Goal: Task Accomplishment & Management: Manage account settings

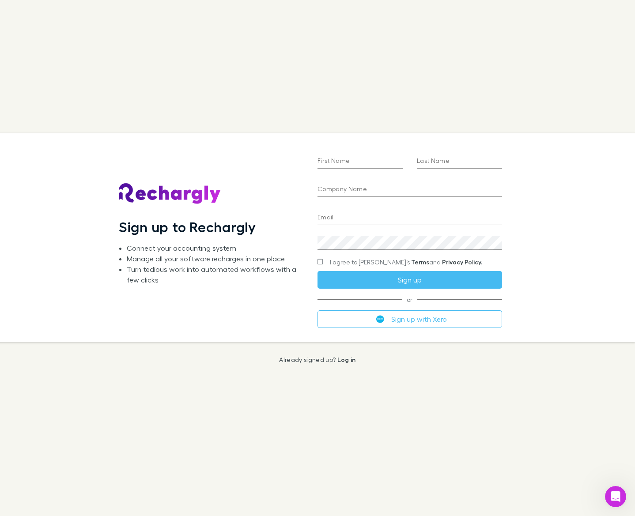
click at [422, 79] on div "Sign up to Rechargly Connect your accounting system Manage all your software re…" at bounding box center [317, 258] width 635 height 516
click at [424, 321] on button "Sign up with Xero" at bounding box center [409, 319] width 184 height 18
click at [387, 316] on button "Sign up with Xero" at bounding box center [409, 319] width 184 height 18
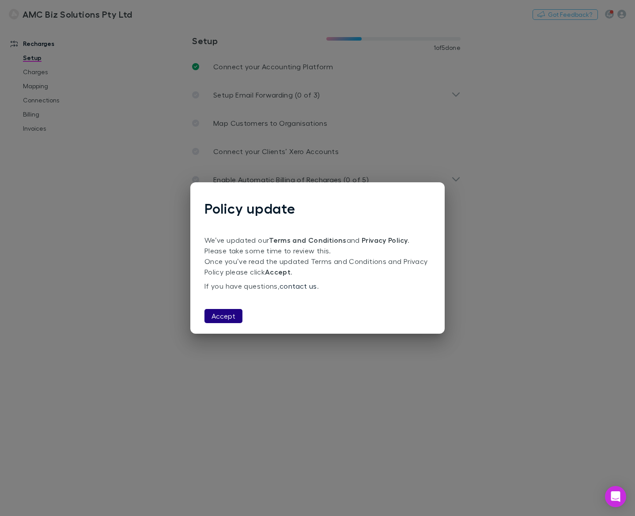
click at [209, 318] on button "Accept" at bounding box center [223, 316] width 38 height 14
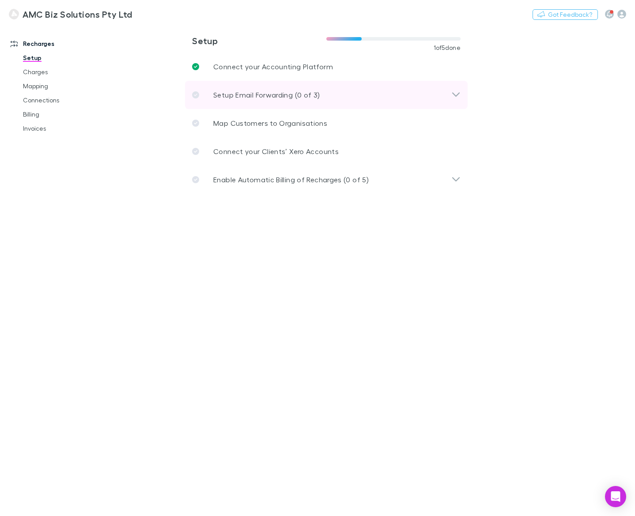
click at [426, 94] on div "Setup Email Forwarding (0 of 3)" at bounding box center [321, 95] width 259 height 11
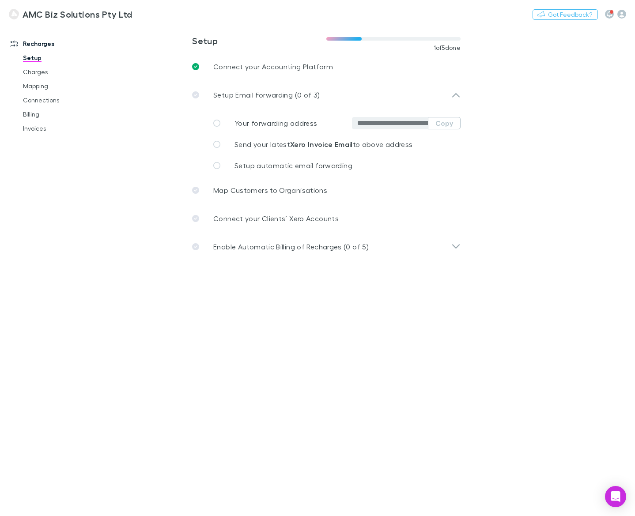
click at [511, 59] on main "**********" at bounding box center [371, 270] width 525 height 491
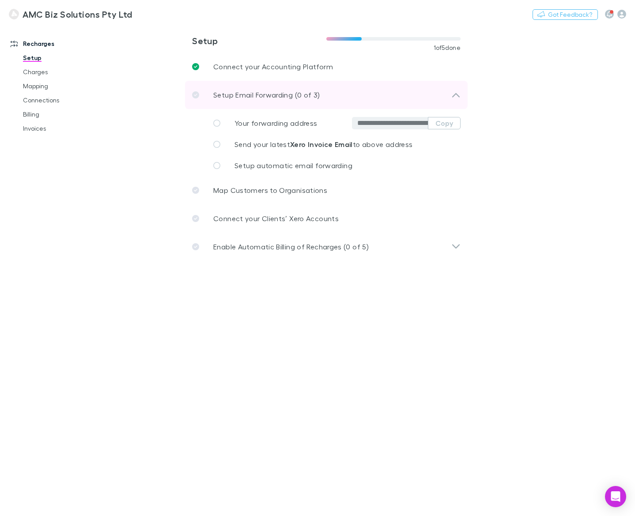
click at [244, 86] on div "Setup Email Forwarding (0 of 3)" at bounding box center [326, 95] width 282 height 28
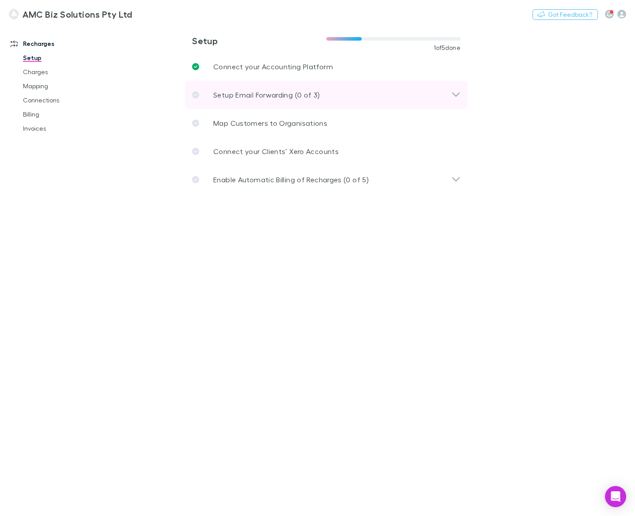
click at [244, 89] on div "Setup Email Forwarding (0 of 3)" at bounding box center [326, 95] width 282 height 28
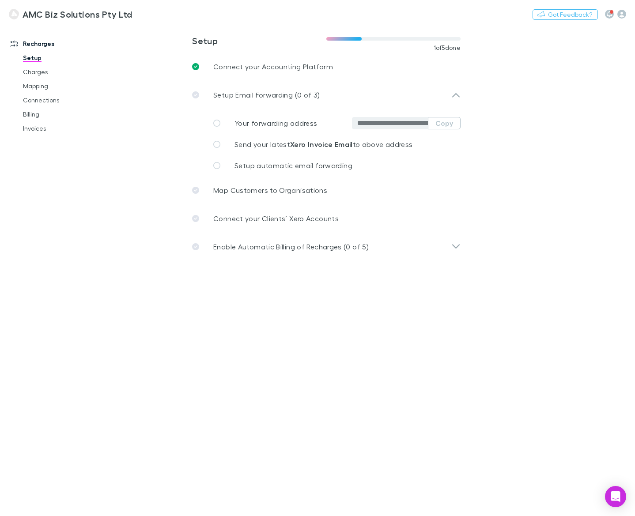
click at [263, 124] on span "Your forwarding address" at bounding box center [275, 123] width 83 height 8
click at [217, 124] on icon at bounding box center [216, 123] width 7 height 7
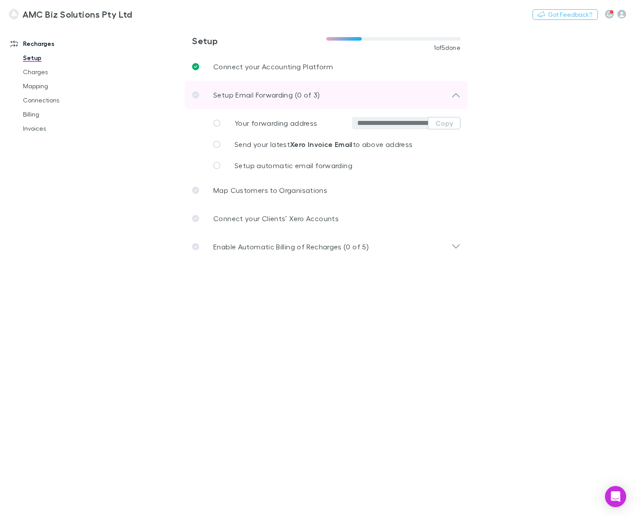
click at [213, 96] on p "Setup Email Forwarding (0 of 3)" at bounding box center [266, 95] width 106 height 11
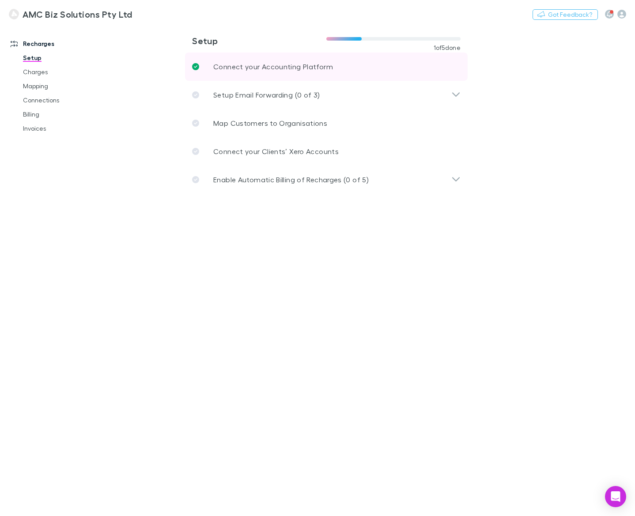
click at [219, 67] on p "Connect your Accounting Platform" at bounding box center [273, 66] width 120 height 11
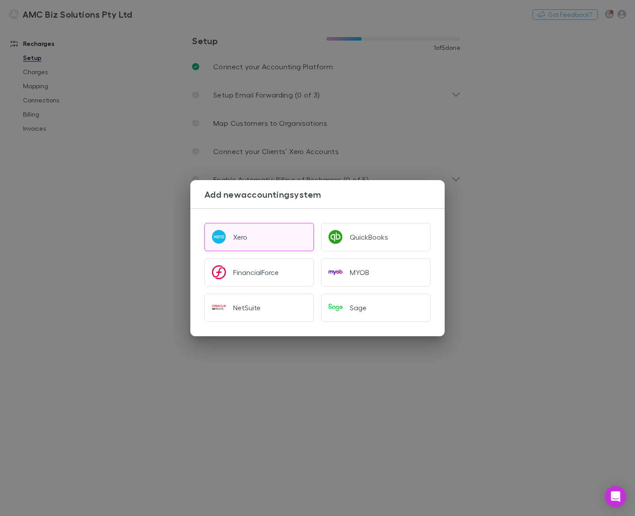
click at [249, 236] on button "Xero" at bounding box center [258, 237] width 109 height 28
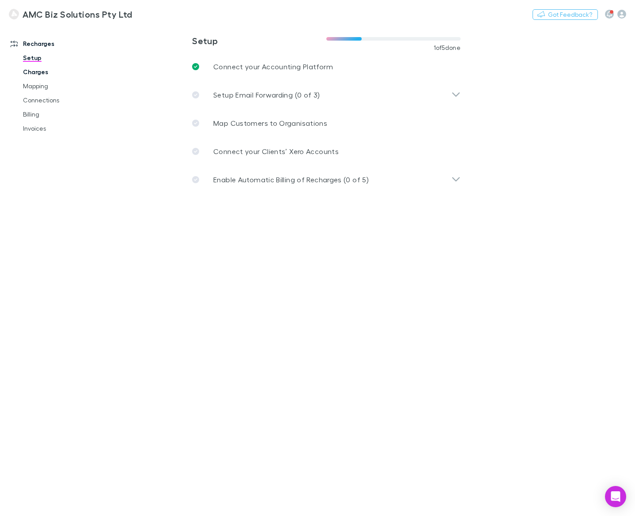
click at [32, 74] on link "Charges" at bounding box center [64, 72] width 100 height 14
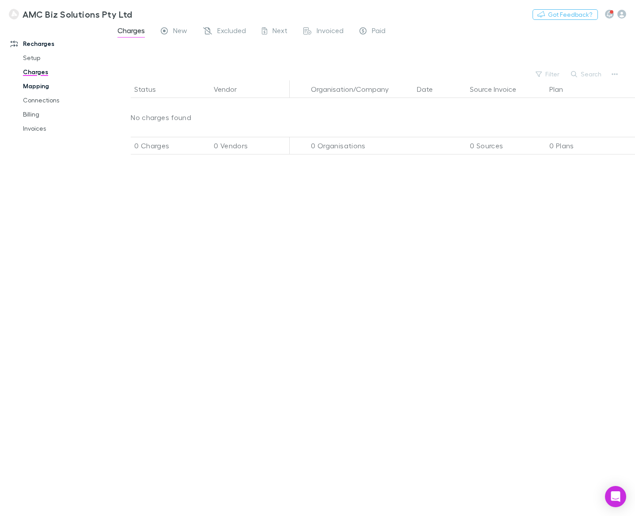
click at [33, 86] on link "Mapping" at bounding box center [64, 86] width 100 height 14
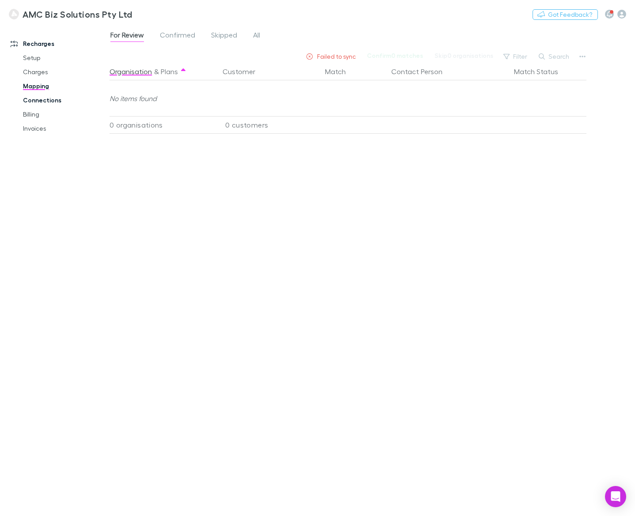
click at [33, 98] on link "Connections" at bounding box center [64, 100] width 100 height 14
click at [36, 117] on link "Billing" at bounding box center [64, 114] width 100 height 14
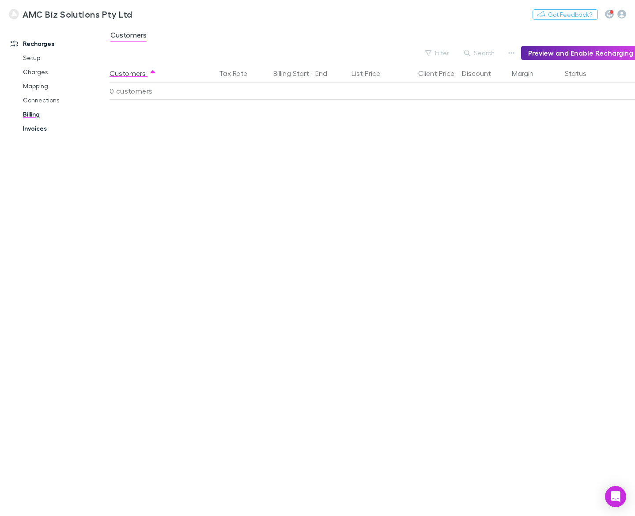
click at [36, 129] on link "Invoices" at bounding box center [64, 128] width 100 height 14
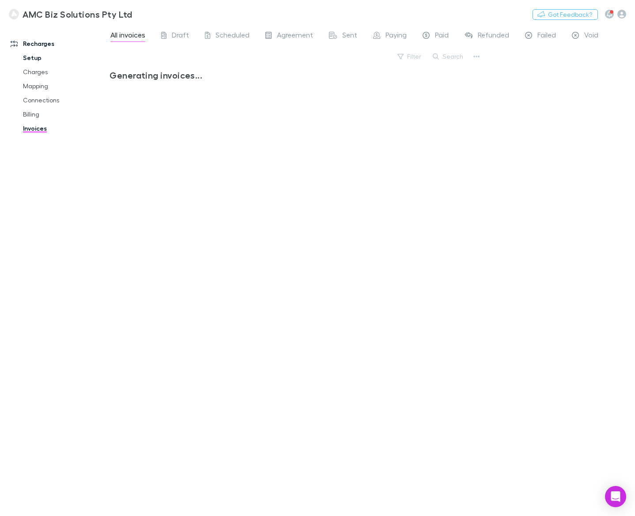
click at [31, 57] on link "Setup" at bounding box center [64, 58] width 100 height 14
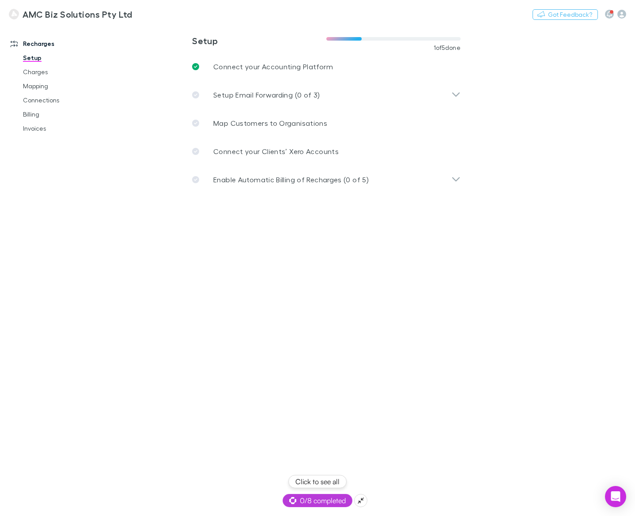
click at [292, 500] on icon at bounding box center [292, 500] width 7 height 7
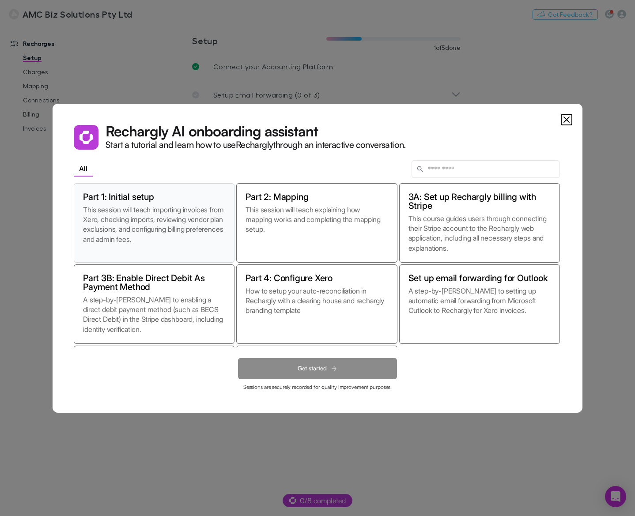
click at [109, 209] on p "This session will teach importing invoices from Xero, checking imports, reviewi…" at bounding box center [154, 229] width 142 height 49
click at [311, 374] on button "Get started" at bounding box center [317, 368] width 159 height 21
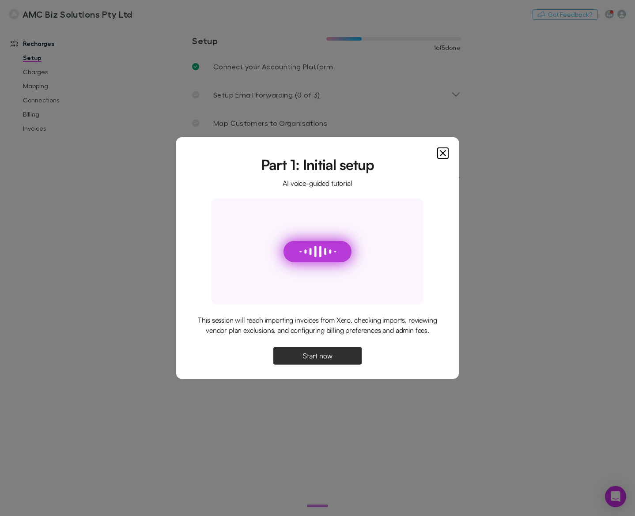
click at [308, 242] on div at bounding box center [310, 251] width 4 height 23
click at [325, 356] on span "Start now" at bounding box center [318, 355] width 30 height 7
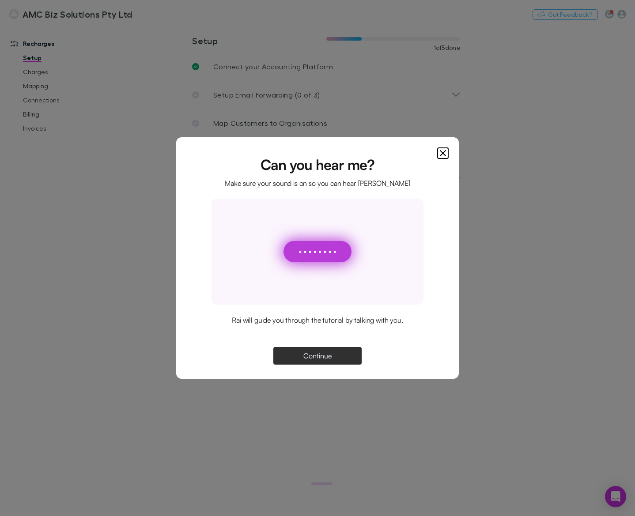
click at [326, 356] on span "Continue" at bounding box center [317, 355] width 28 height 7
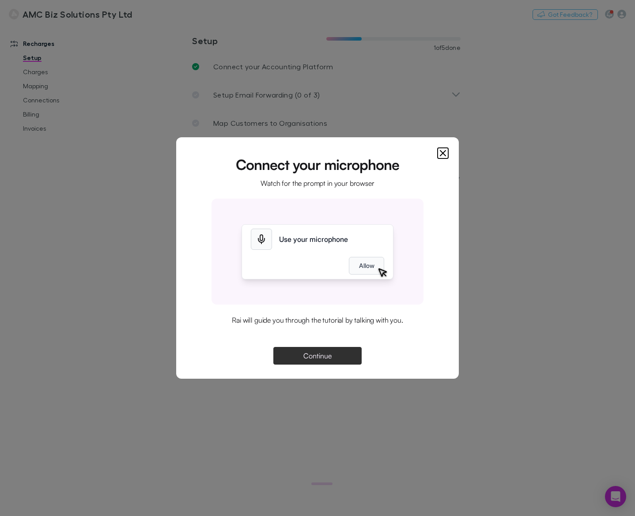
click at [339, 357] on button "Continue" at bounding box center [317, 356] width 88 height 18
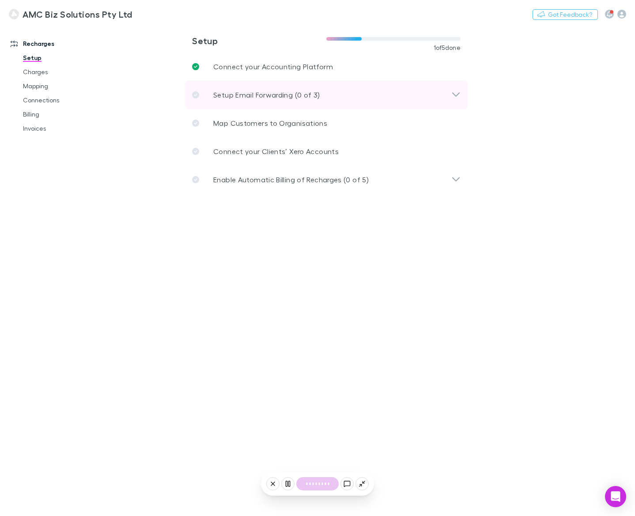
click at [371, 97] on div "Setup Email Forwarding (0 of 3)" at bounding box center [321, 95] width 259 height 11
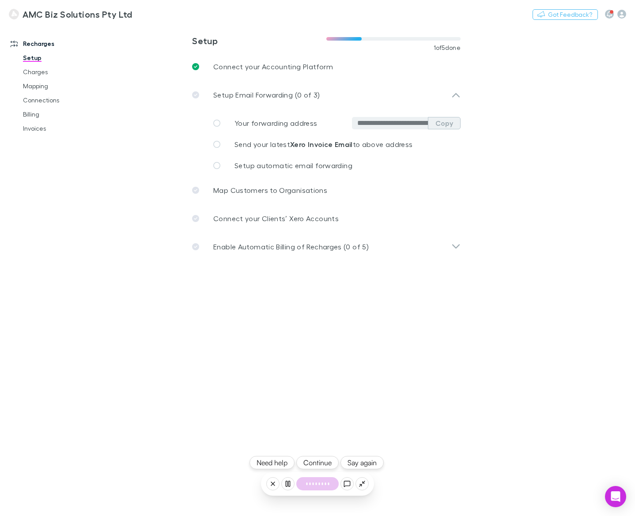
click at [440, 125] on button "Copy" at bounding box center [444, 123] width 33 height 12
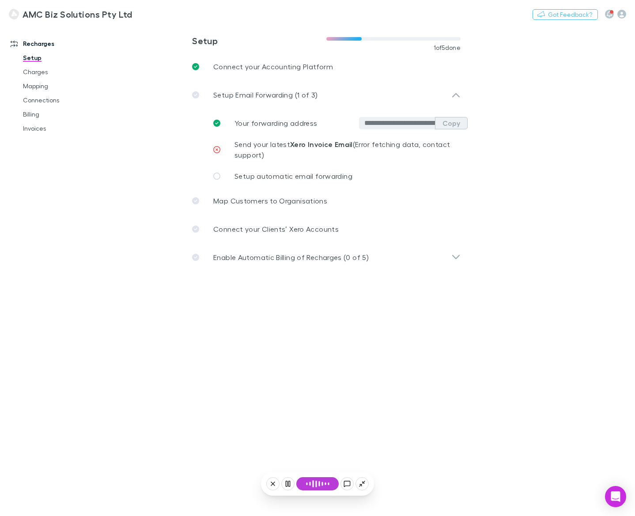
click at [450, 124] on button "Copy" at bounding box center [451, 123] width 33 height 12
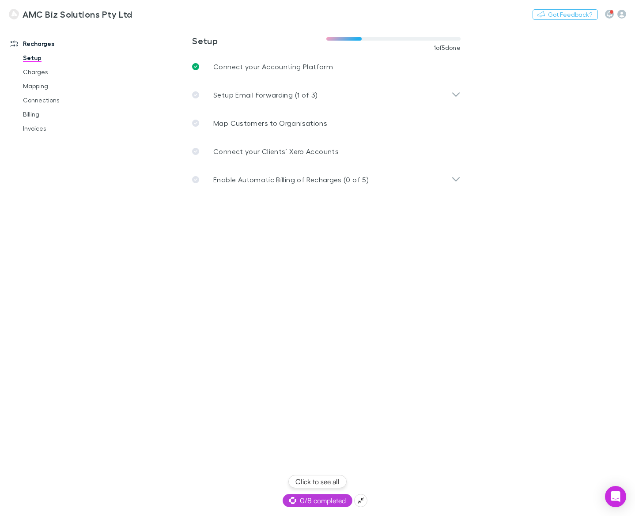
click at [316, 501] on span "0/8 completed" at bounding box center [317, 500] width 56 height 11
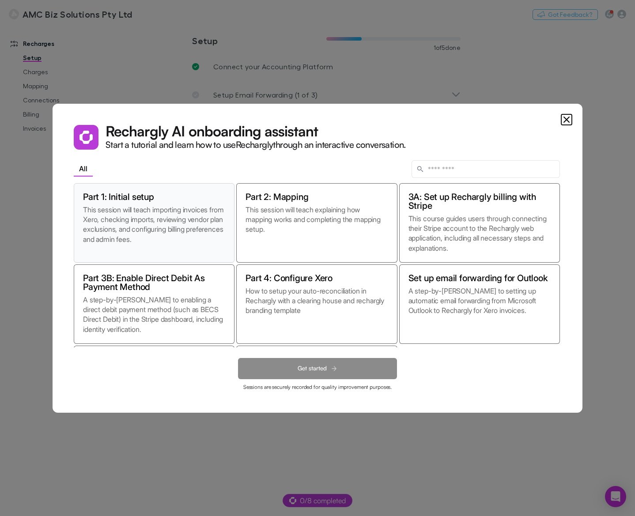
click at [154, 236] on p "This session will teach importing invoices from Xero, checking imports, reviewi…" at bounding box center [154, 229] width 142 height 49
click at [305, 375] on button "Get started" at bounding box center [317, 368] width 159 height 21
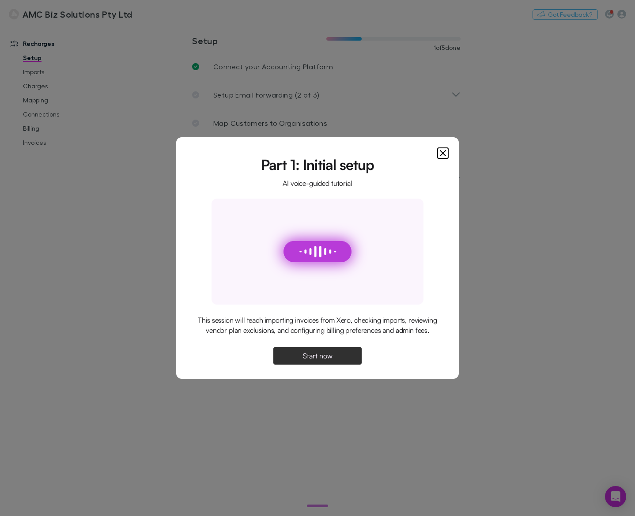
click at [311, 359] on span "Start now" at bounding box center [318, 355] width 30 height 7
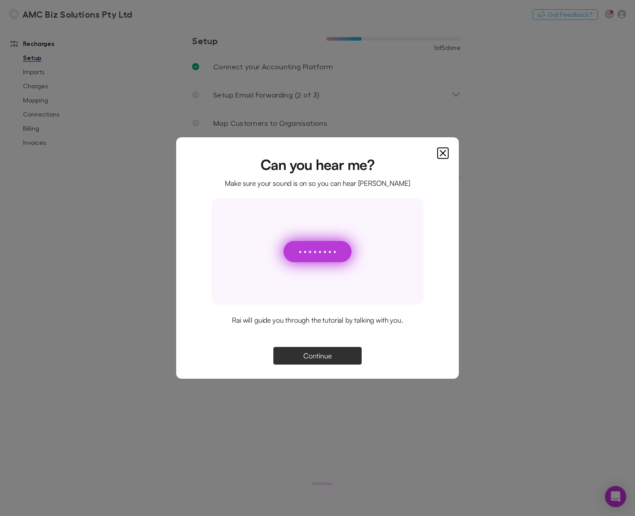
drag, startPoint x: 311, startPoint y: 335, endPoint x: 312, endPoint y: 340, distance: 4.9
click at [311, 336] on div "Rai will guide you through the tutorial by talking with you." at bounding box center [317, 325] width 240 height 21
click at [318, 349] on button "Continue" at bounding box center [317, 356] width 88 height 18
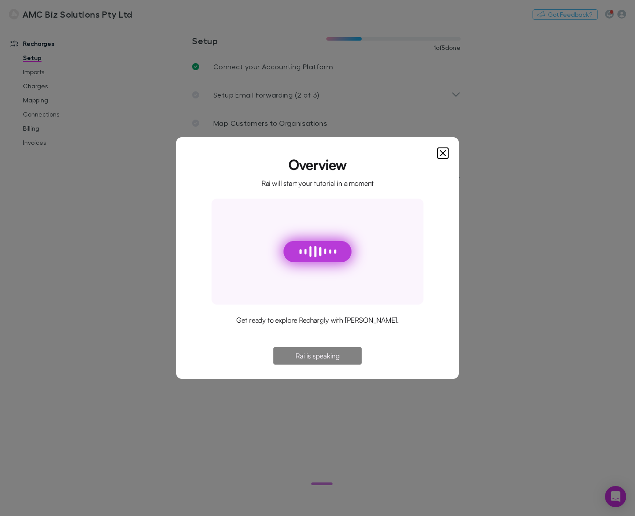
click at [249, 137] on dialog "Overview Rai will start your tutorial in a moment Get ready to explore Rechargl…" at bounding box center [317, 257] width 282 height 241
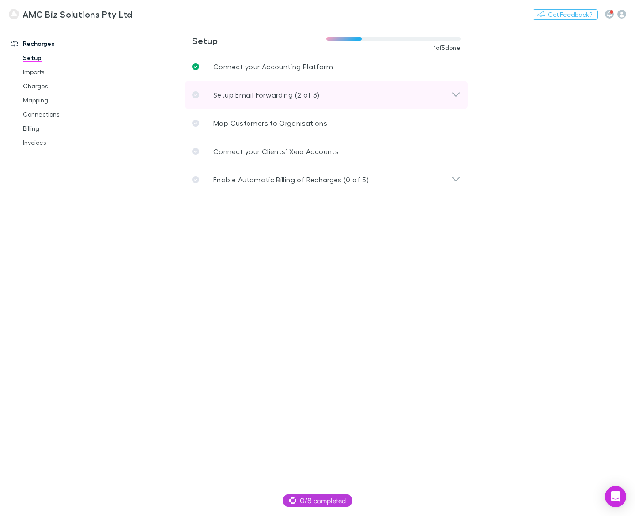
click at [324, 95] on div "Setup Email Forwarding (2 of 3)" at bounding box center [321, 95] width 259 height 11
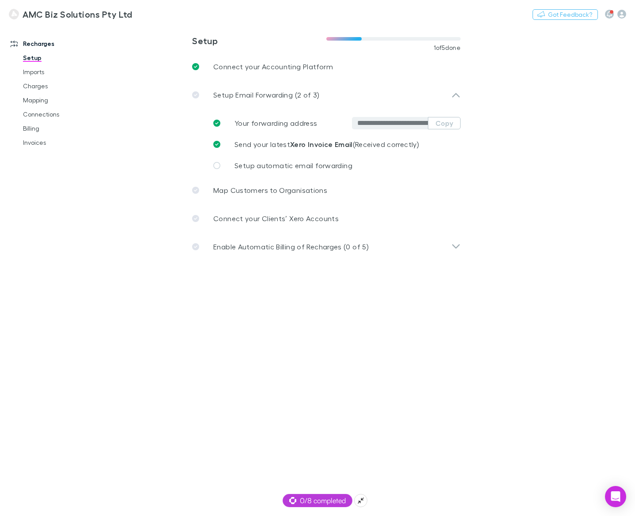
click at [336, 496] on span "0/8 completed" at bounding box center [317, 500] width 56 height 11
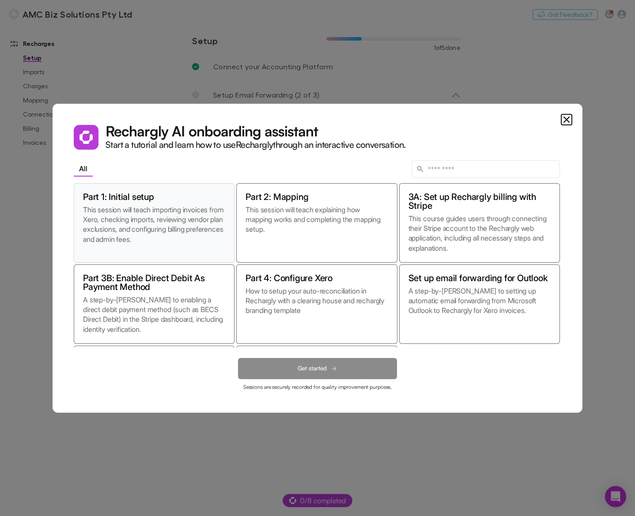
click at [178, 216] on p "This session will teach importing invoices from Xero, checking imports, reviewi…" at bounding box center [154, 229] width 142 height 49
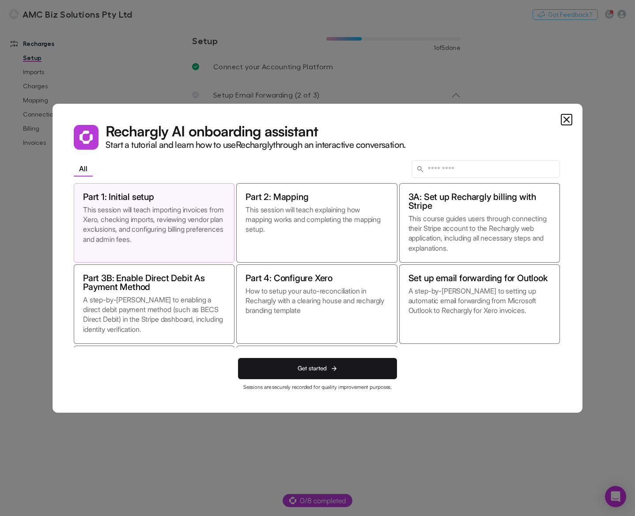
click at [354, 386] on p "Sessions are securely recorded for quality improvement purposes." at bounding box center [317, 386] width 148 height 5
click at [349, 362] on button "Get started" at bounding box center [317, 368] width 159 height 21
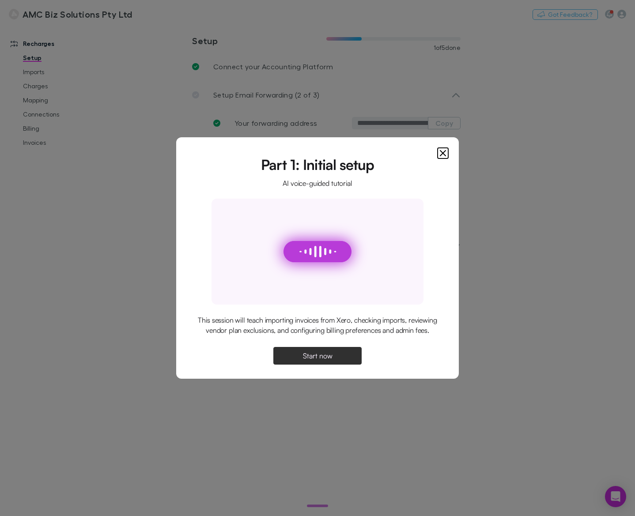
click at [347, 363] on button "Start now" at bounding box center [317, 356] width 88 height 18
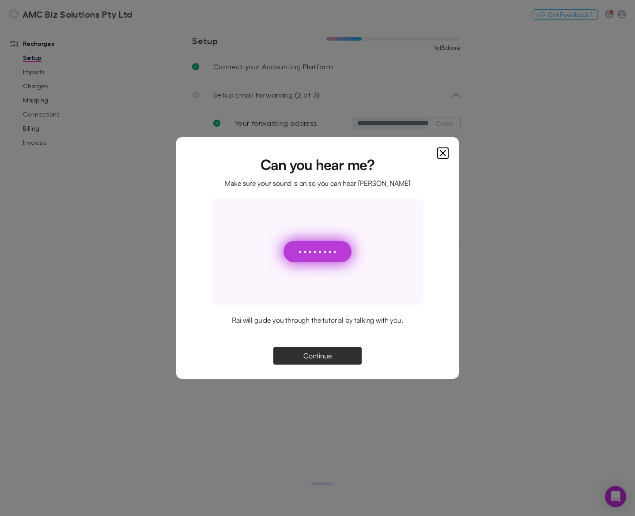
click at [326, 355] on span "Continue" at bounding box center [317, 355] width 28 height 7
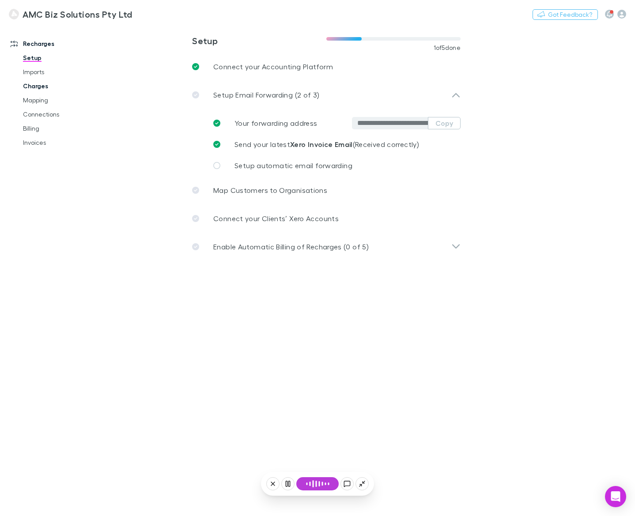
click at [37, 82] on link "Charges" at bounding box center [64, 86] width 100 height 14
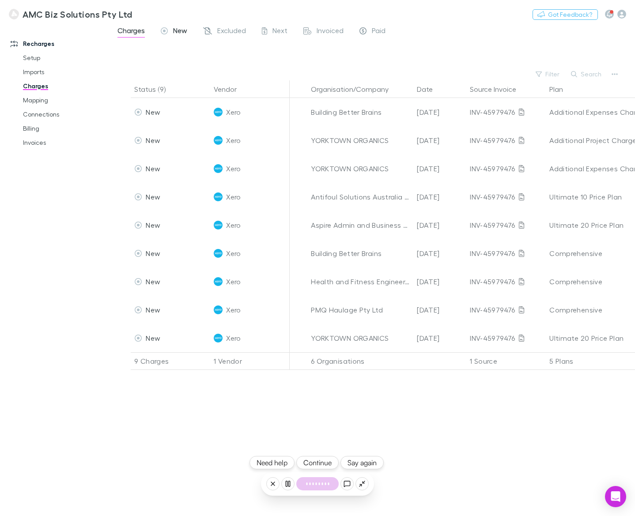
click at [175, 29] on span "New" at bounding box center [180, 31] width 14 height 11
click at [323, 463] on button "Continue" at bounding box center [317, 462] width 42 height 13
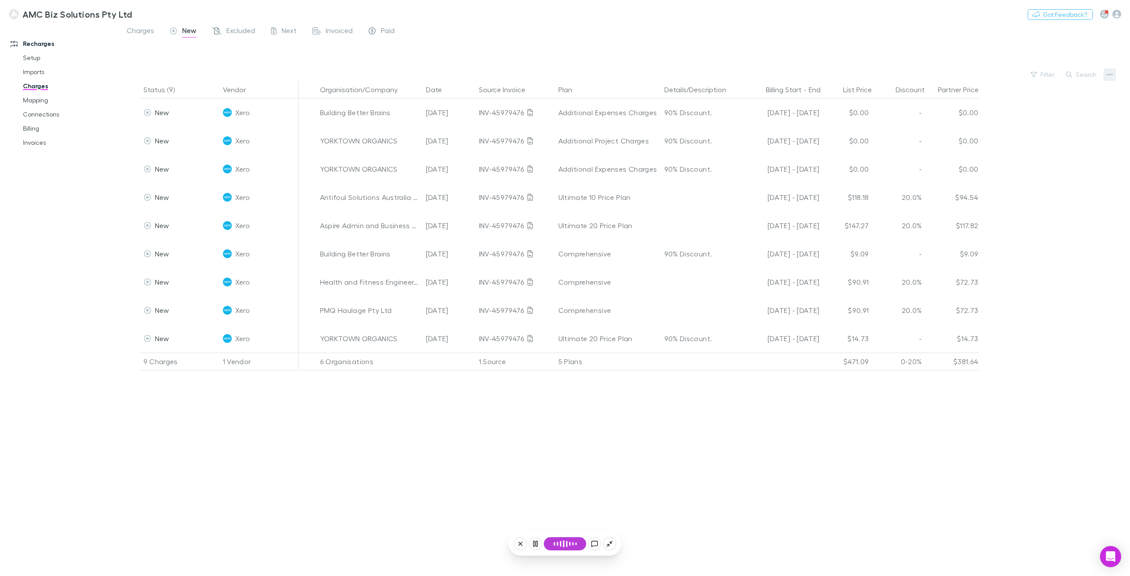
click at [634, 75] on icon "button" at bounding box center [1109, 75] width 6 height 2
click at [634, 105] on p "Plan exclusions" at bounding box center [1054, 108] width 107 height 11
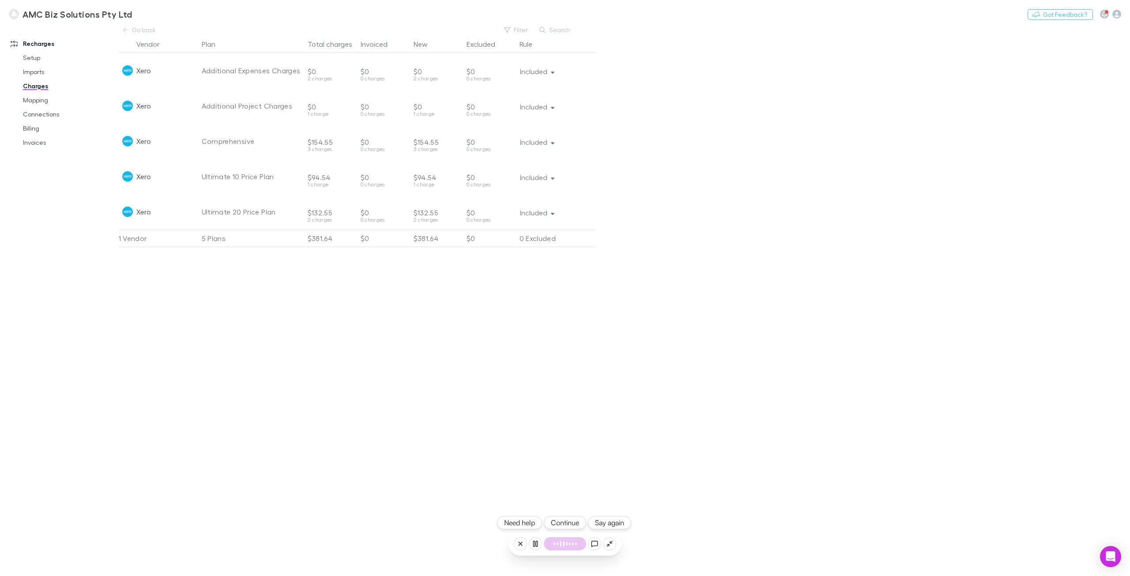
click at [566, 515] on button "Continue" at bounding box center [565, 522] width 42 height 13
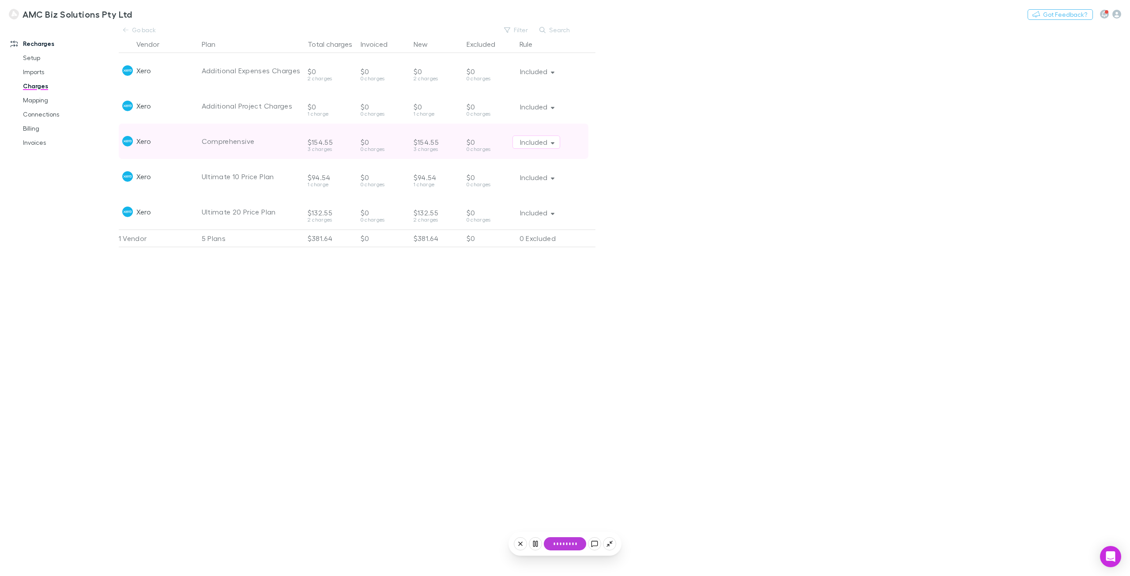
click at [552, 150] on div "Included" at bounding box center [553, 141] width 83 height 35
click at [552, 146] on button "Included" at bounding box center [536, 141] width 48 height 13
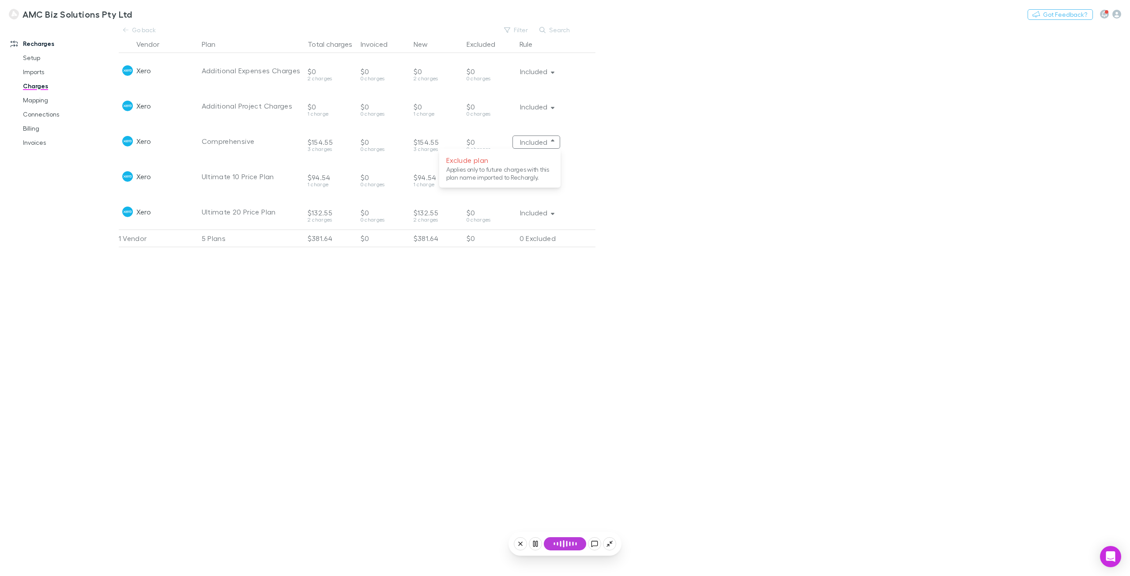
click at [634, 146] on div at bounding box center [565, 288] width 1130 height 576
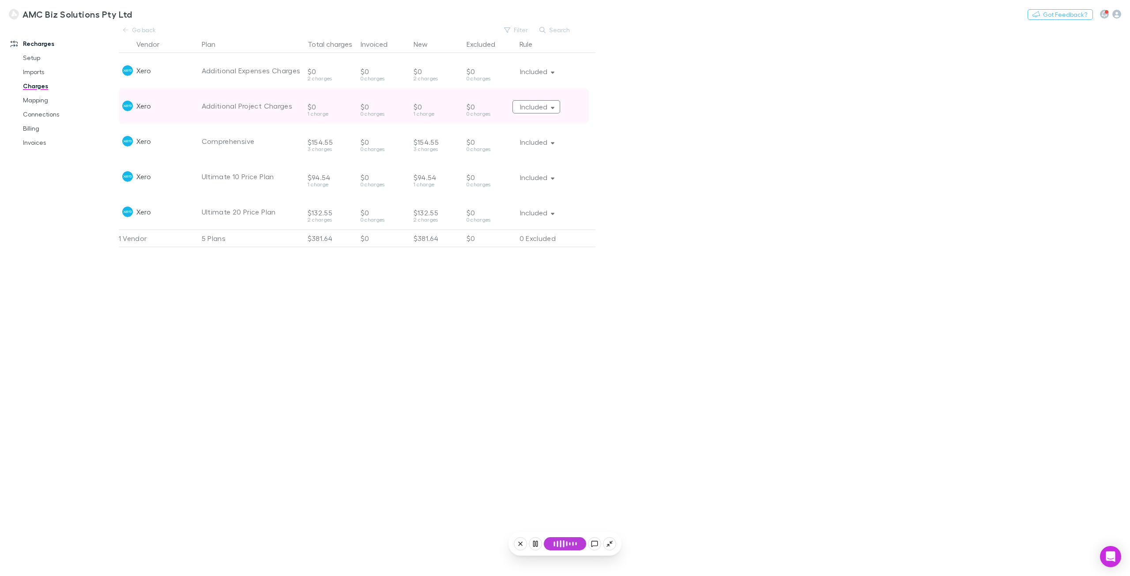
click at [552, 110] on icon "button" at bounding box center [553, 107] width 4 height 6
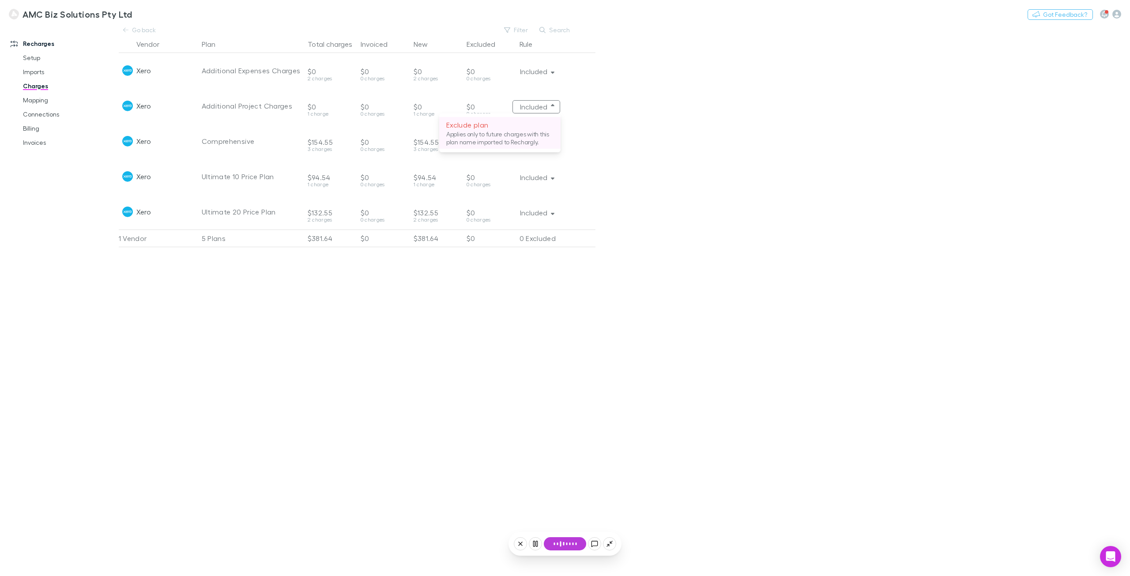
click at [496, 126] on p "Exclude plan" at bounding box center [499, 125] width 107 height 11
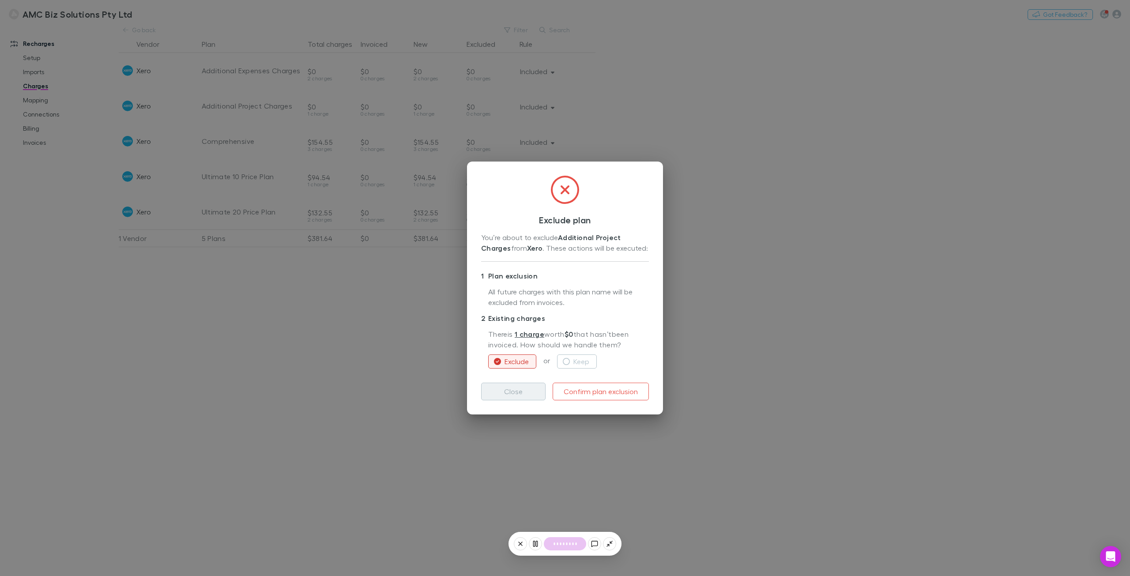
click at [521, 387] on button "Close" at bounding box center [513, 392] width 64 height 18
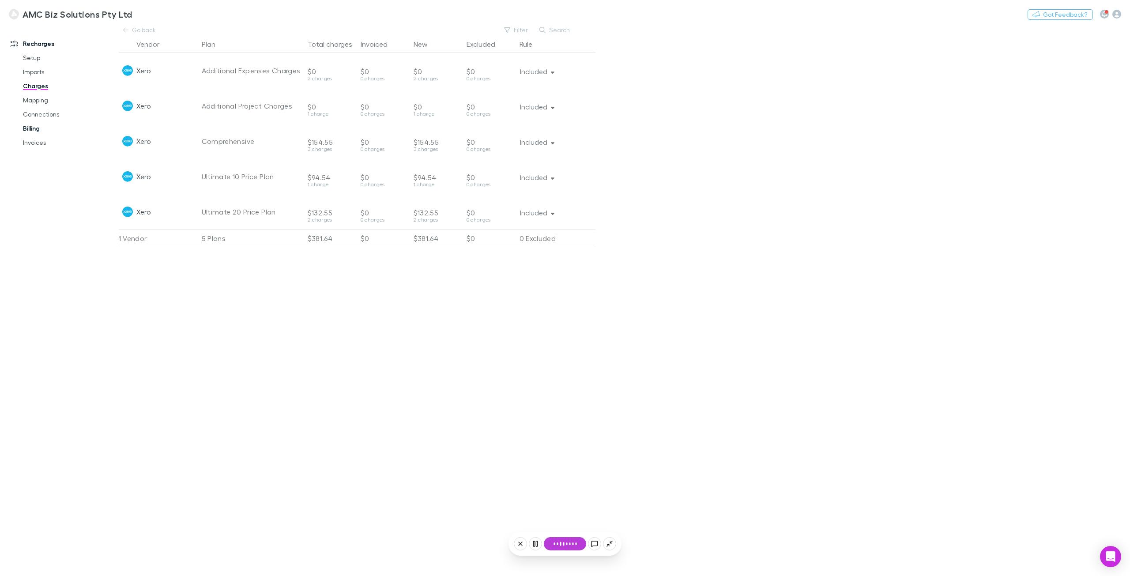
click at [29, 127] on link "Billing" at bounding box center [68, 128] width 109 height 14
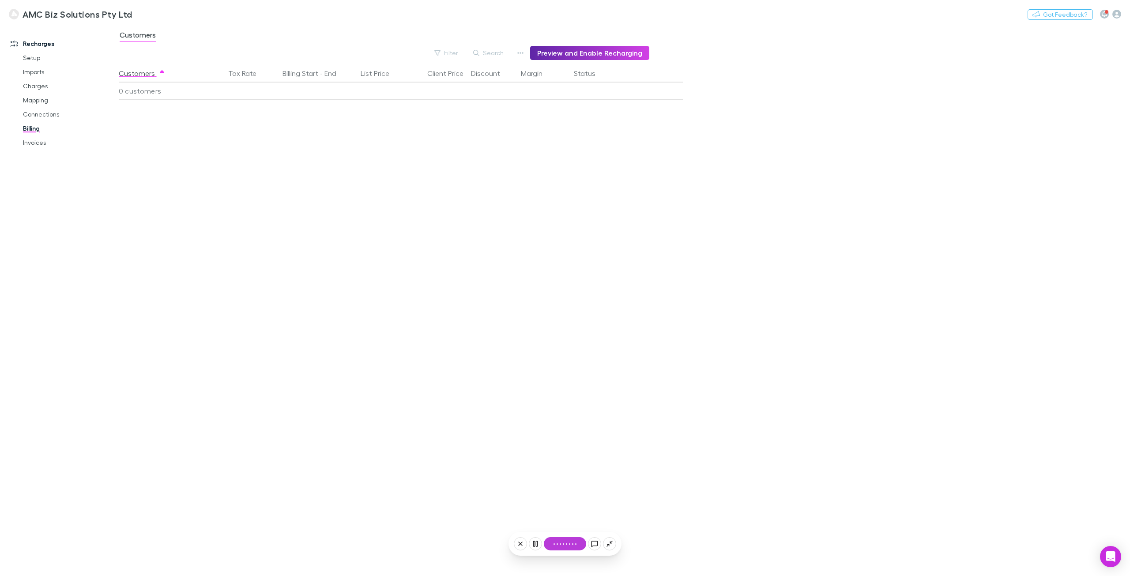
click at [567, 515] on div "Customers Tax Rate Billing Start - End List Price Client Price Discount Margin …" at bounding box center [422, 319] width 607 height 511
click at [522, 51] on icon "button" at bounding box center [520, 52] width 6 height 7
click at [526, 54] on div at bounding box center [565, 288] width 1130 height 576
click at [522, 54] on icon "button" at bounding box center [520, 52] width 6 height 7
click at [555, 53] on div at bounding box center [565, 288] width 1130 height 576
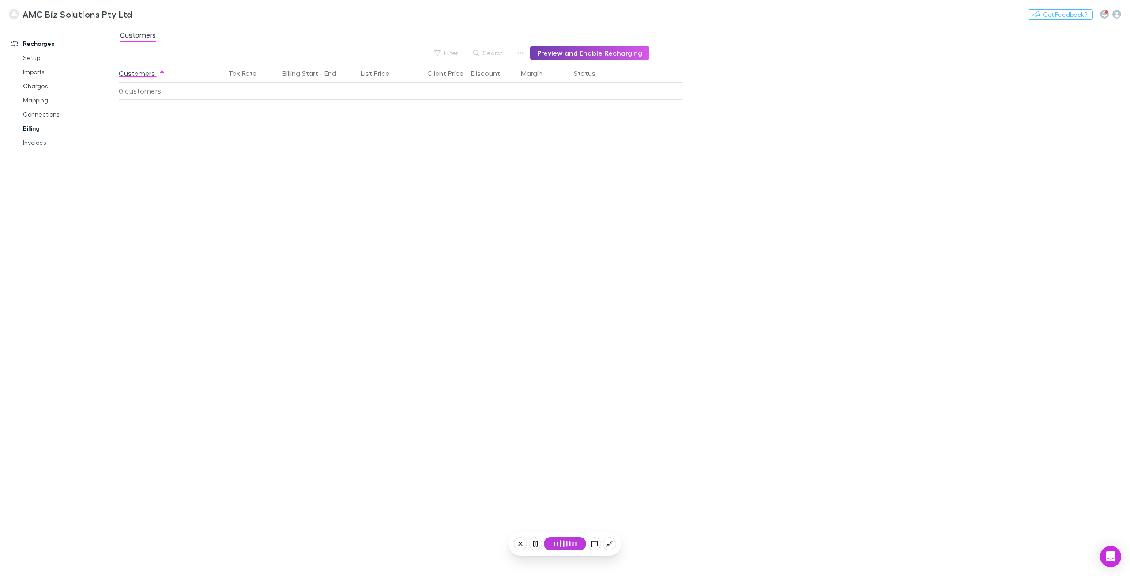
click at [563, 53] on button "Preview and Enable Recharging" at bounding box center [589, 53] width 119 height 14
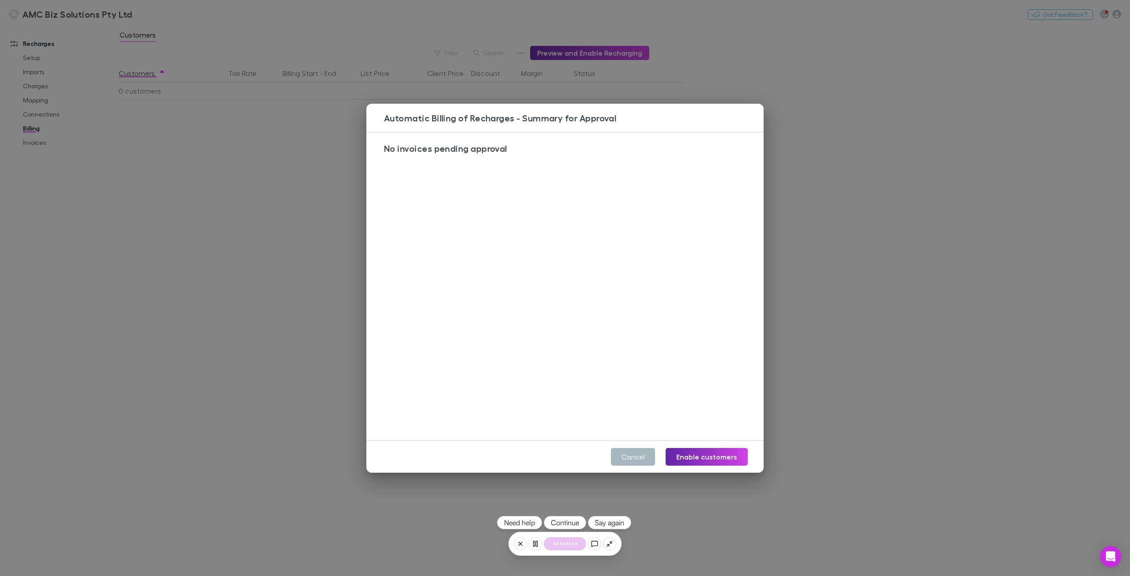
click at [634, 456] on button "Cancel" at bounding box center [633, 457] width 44 height 18
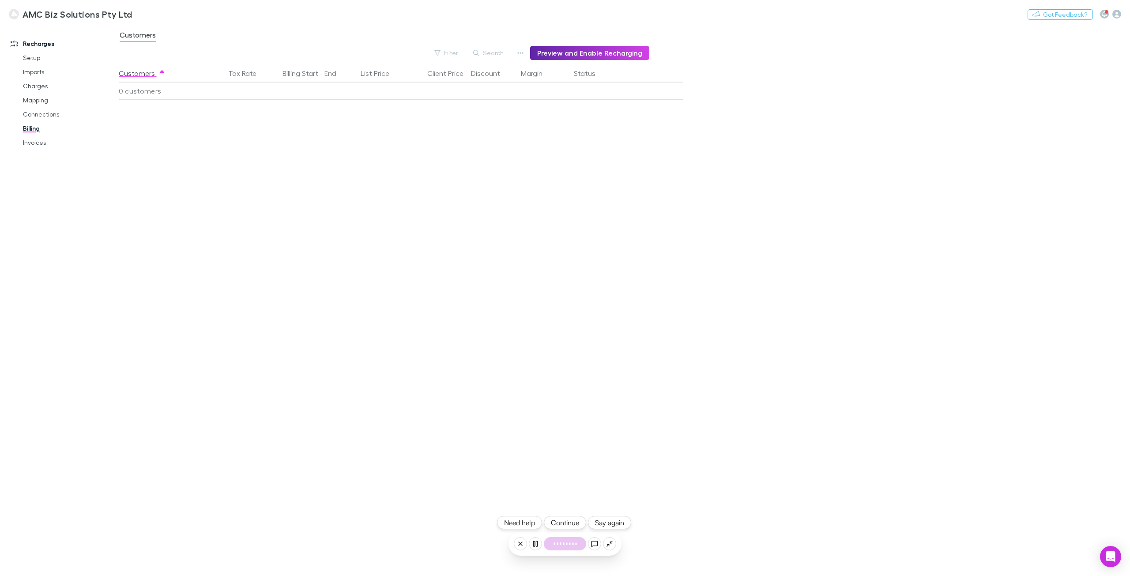
click at [575, 515] on button "Continue" at bounding box center [565, 522] width 42 height 13
click at [522, 54] on icon "button" at bounding box center [520, 52] width 6 height 7
click at [465, 80] on p "Discount Split" at bounding box center [469, 81] width 107 height 11
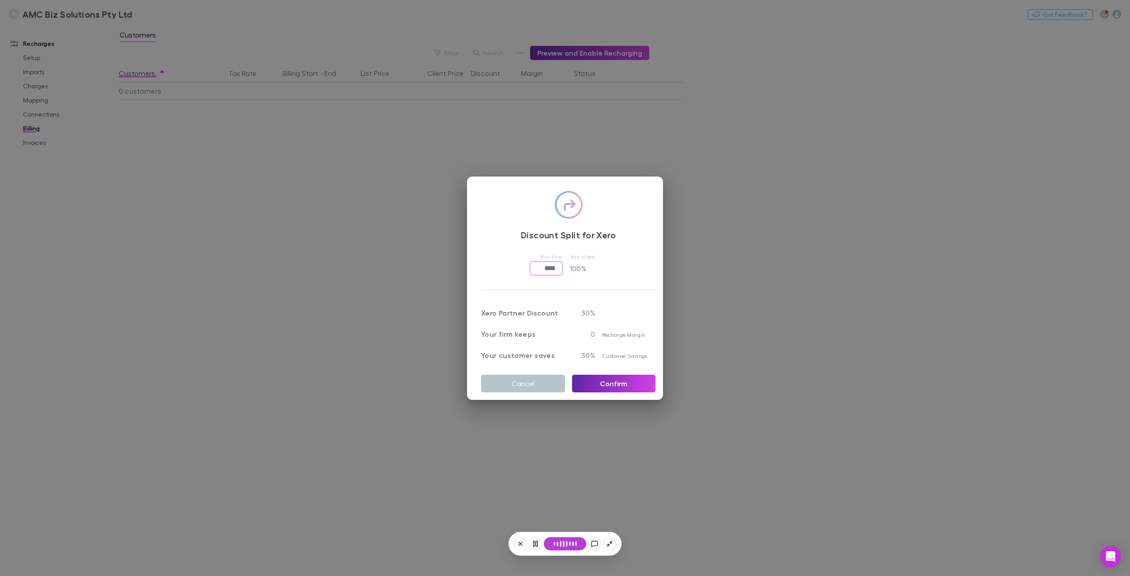
drag, startPoint x: 533, startPoint y: 264, endPoint x: 576, endPoint y: 263, distance: 42.8
click at [576, 263] on div "Your firm **** ​ Your client 100 %" at bounding box center [568, 263] width 174 height 25
type input "****"
click at [537, 379] on button "Cancel" at bounding box center [523, 384] width 84 height 18
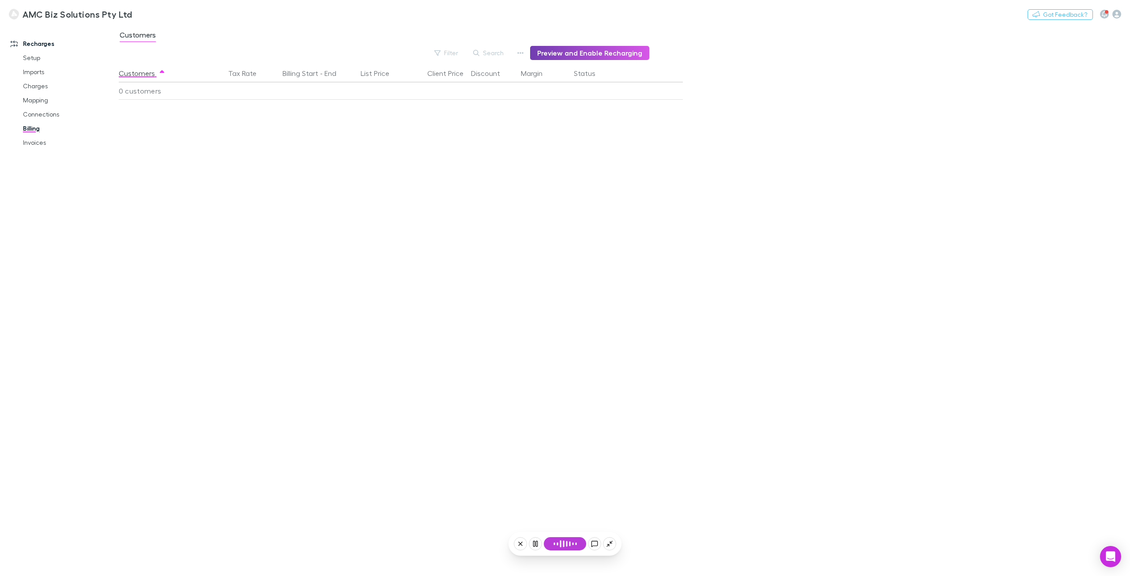
click at [544, 55] on button "Preview and Enable Recharging" at bounding box center [589, 53] width 119 height 14
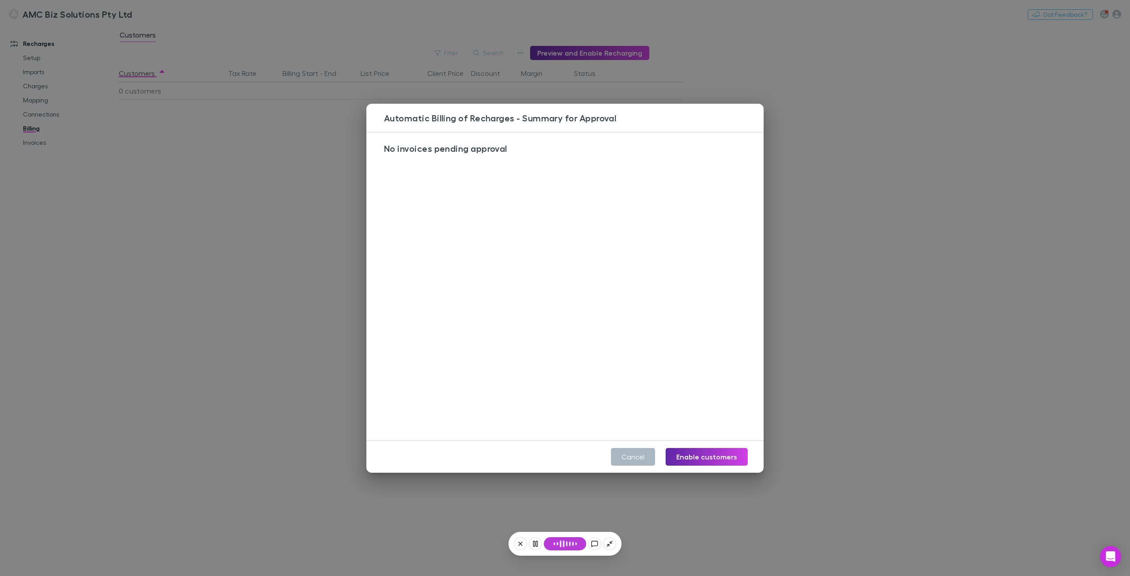
click at [625, 451] on button "Cancel" at bounding box center [633, 457] width 44 height 18
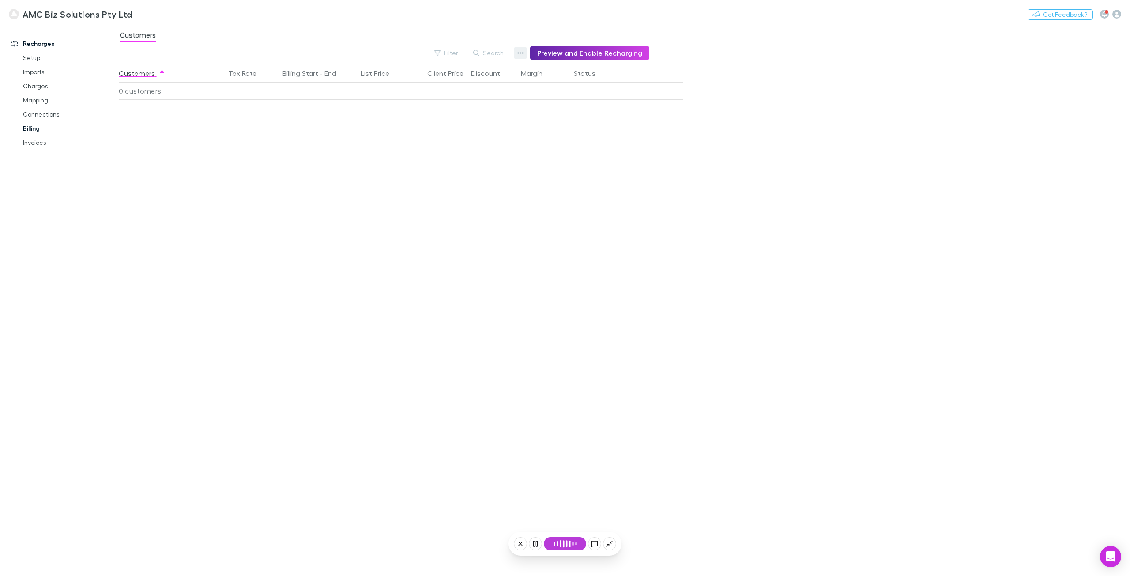
click at [526, 56] on button "button" at bounding box center [520, 53] width 12 height 12
click at [484, 87] on li "Discount Split" at bounding box center [469, 82] width 121 height 16
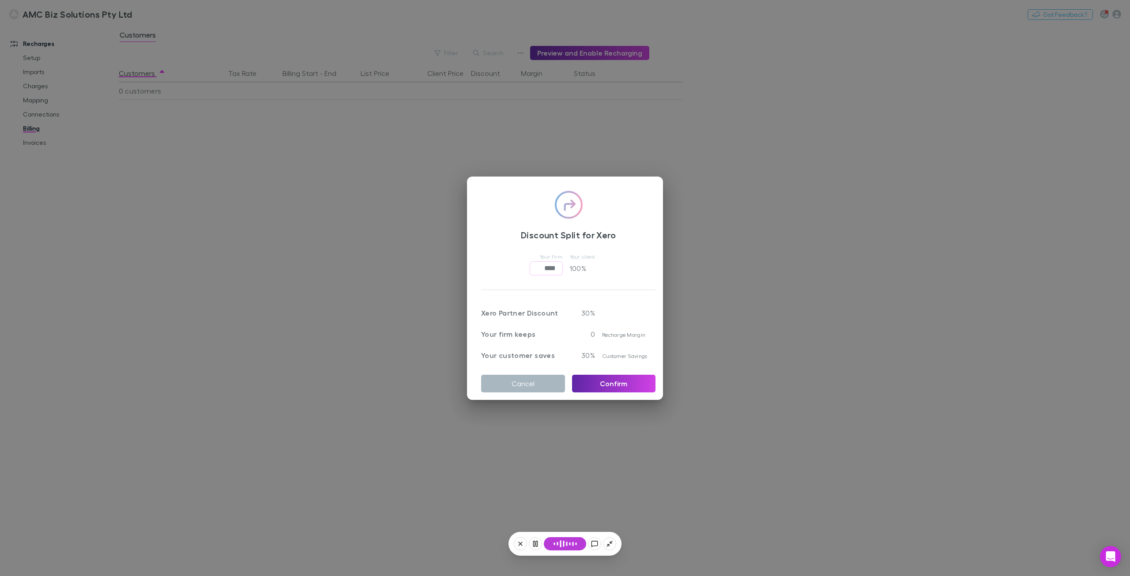
click at [532, 381] on button "Cancel" at bounding box center [523, 384] width 84 height 18
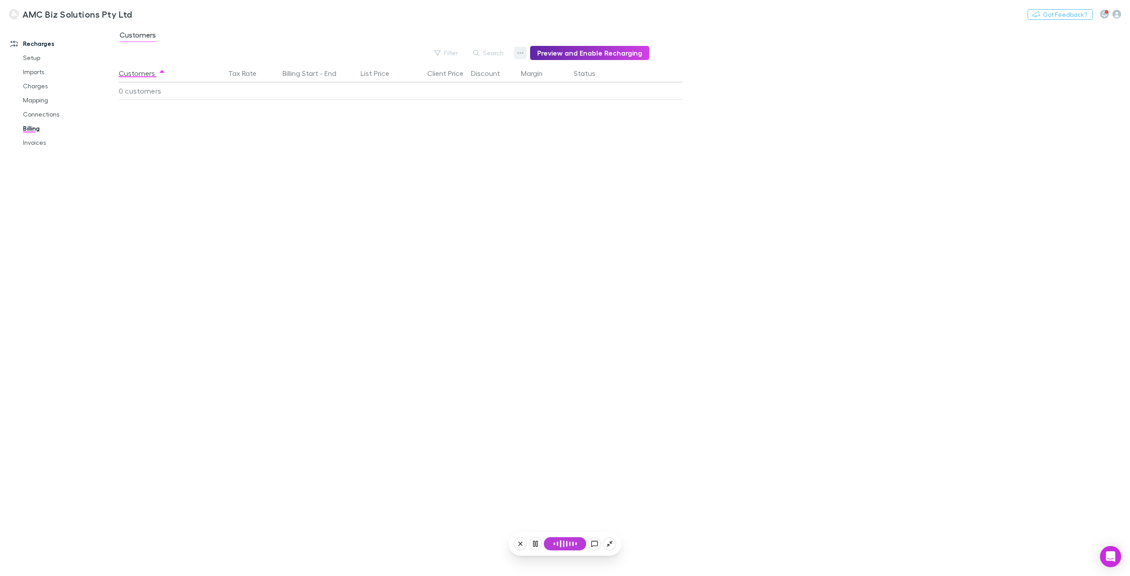
click at [518, 48] on button "button" at bounding box center [520, 53] width 12 height 12
click at [451, 98] on p "Admin Fee" at bounding box center [469, 97] width 107 height 11
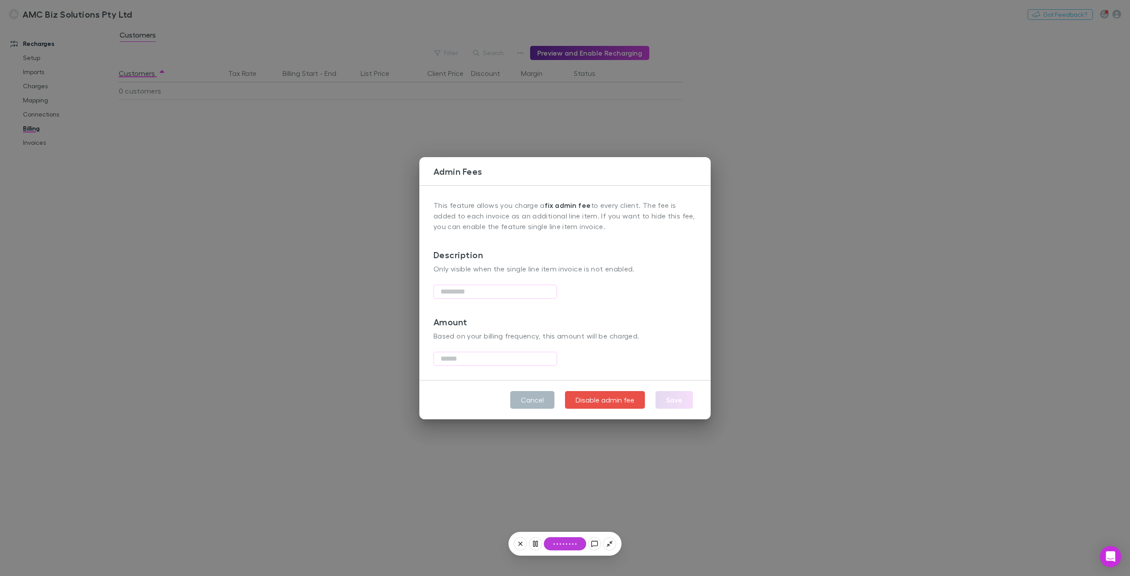
click at [532, 400] on button "Cancel" at bounding box center [532, 400] width 44 height 18
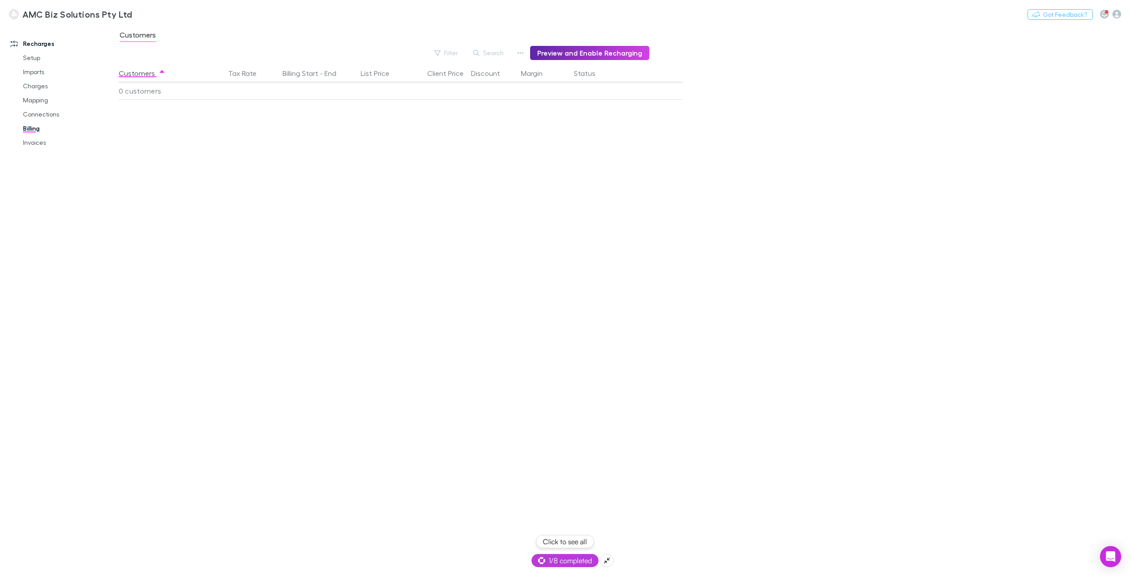
click at [559, 515] on span "1/8 completed" at bounding box center [565, 560] width 54 height 11
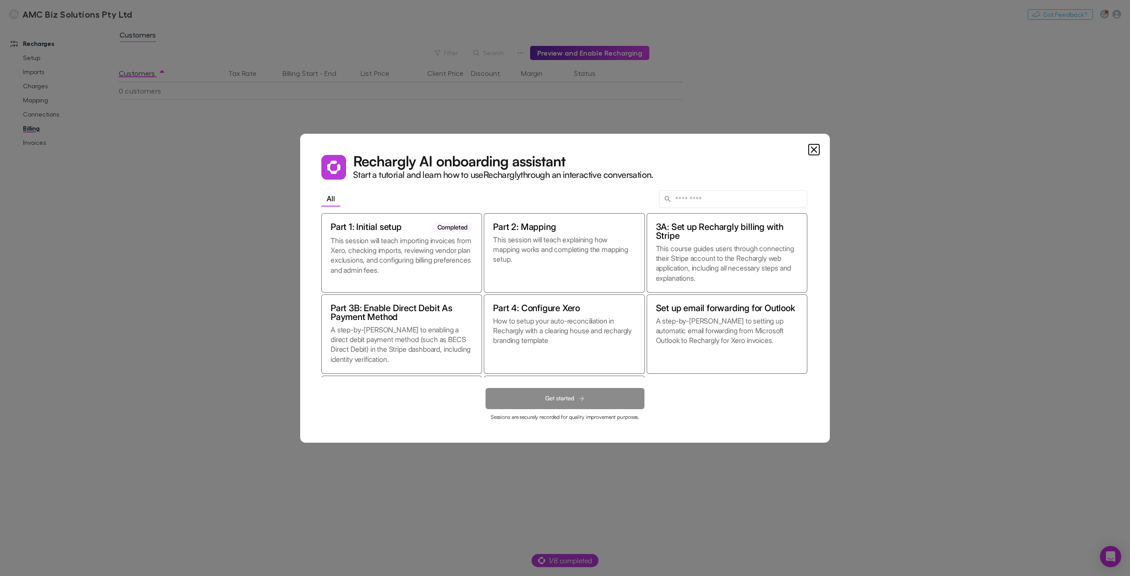
click at [634, 148] on icon "Close" at bounding box center [813, 149] width 5 height 5
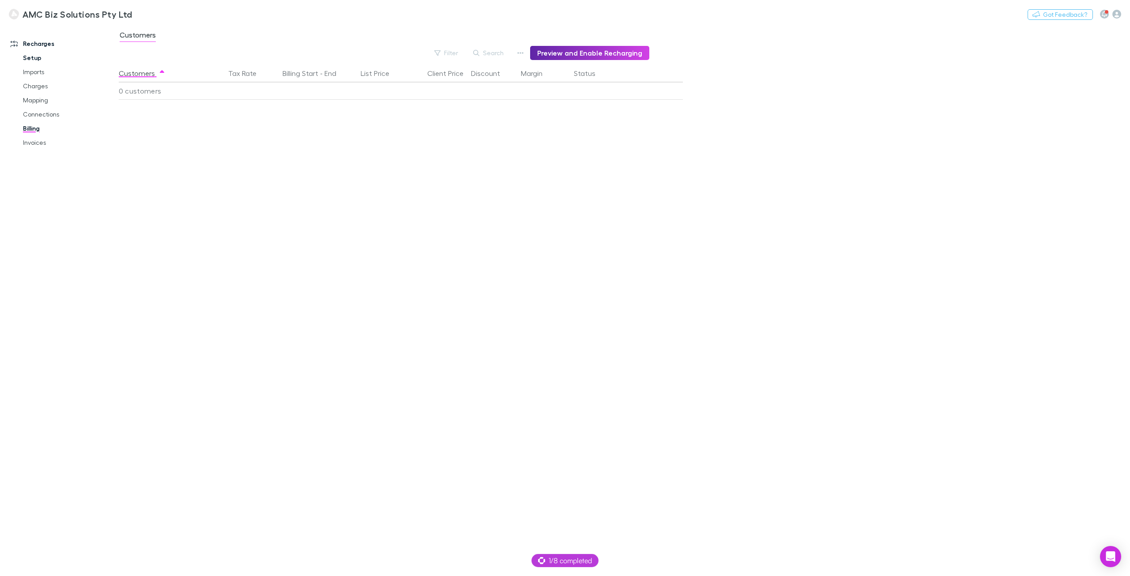
click at [37, 56] on link "Setup" at bounding box center [68, 58] width 109 height 14
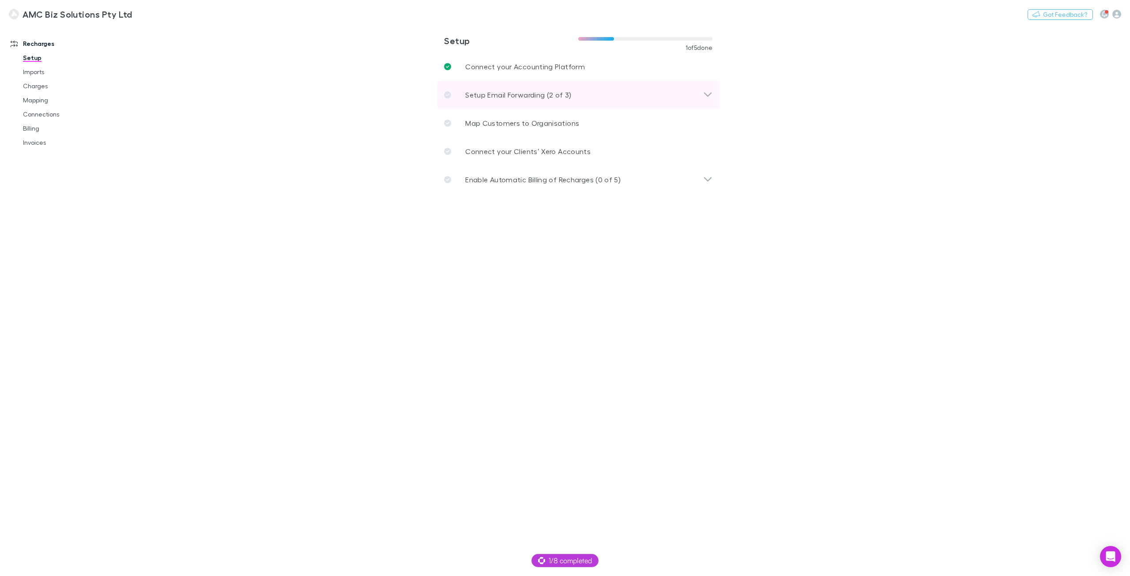
click at [564, 93] on p "Setup Email Forwarding (2 of 3)" at bounding box center [518, 95] width 106 height 11
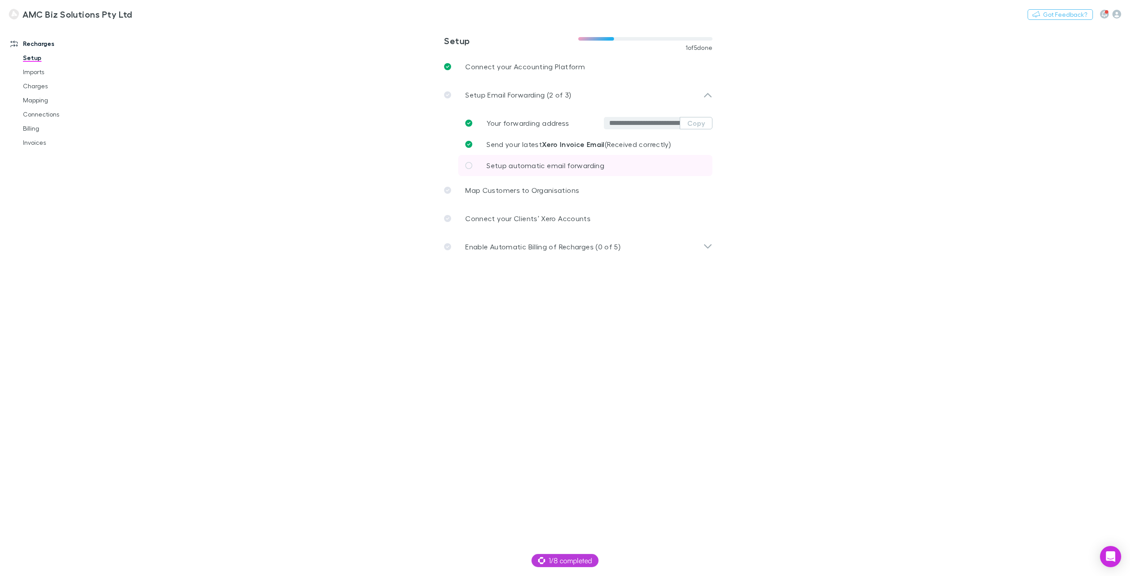
click at [548, 164] on span "Setup automatic email forwarding" at bounding box center [545, 165] width 118 height 8
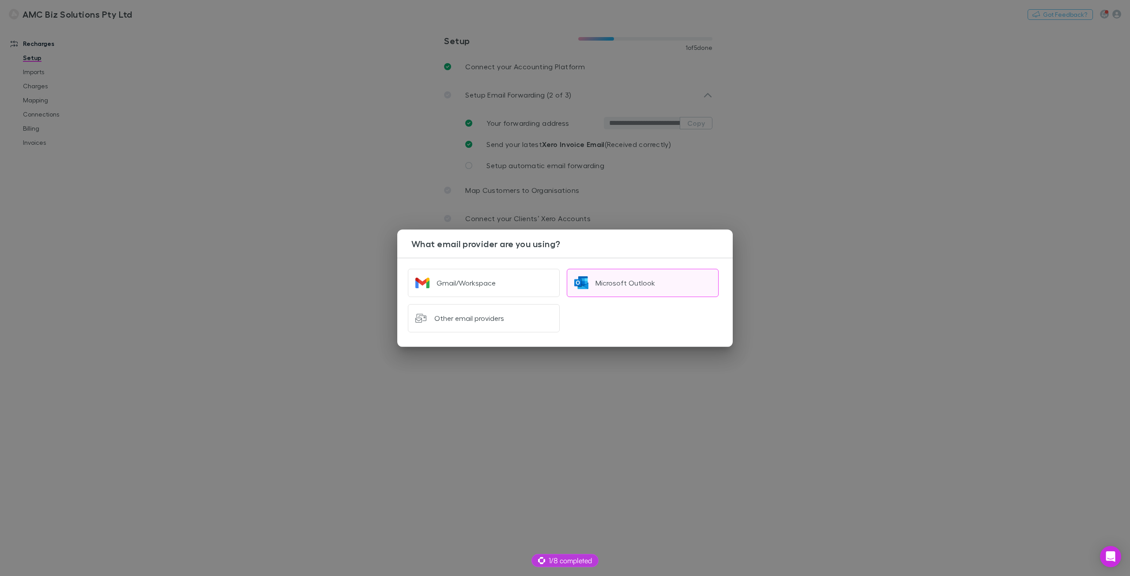
click at [607, 276] on button "Microsoft Outlook" at bounding box center [643, 283] width 152 height 28
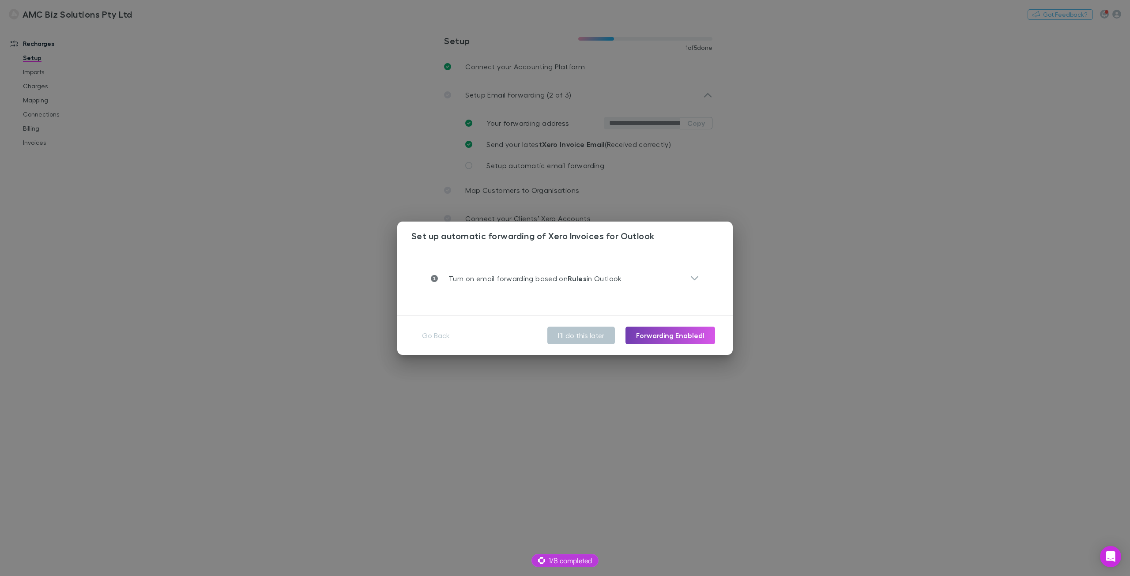
click at [634, 334] on button "Forwarding Enabled!" at bounding box center [670, 336] width 90 height 18
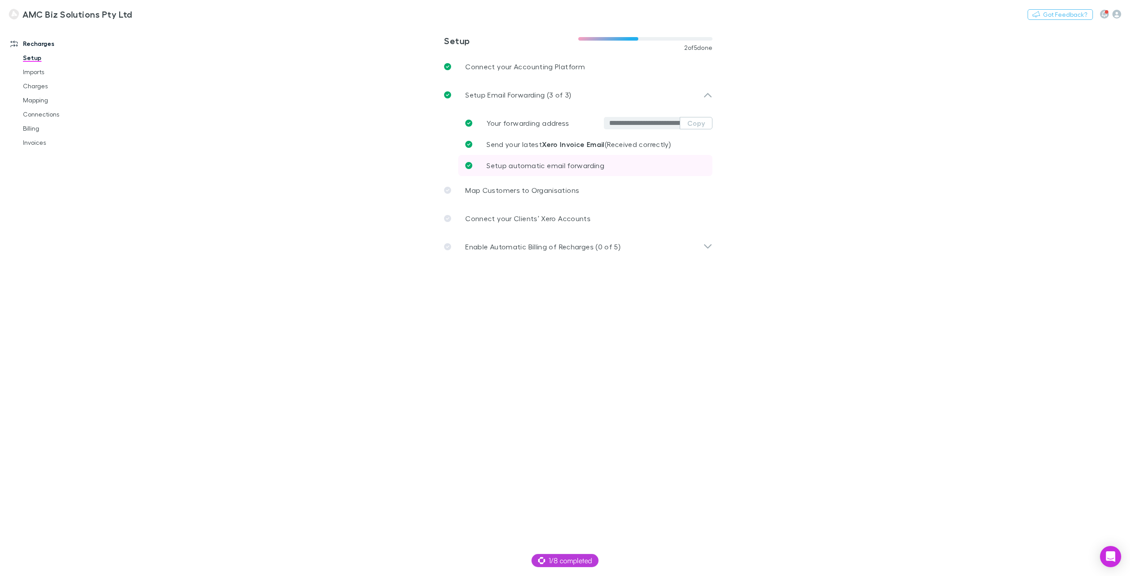
click at [574, 167] on span "Setup automatic email forwarding" at bounding box center [545, 165] width 118 height 8
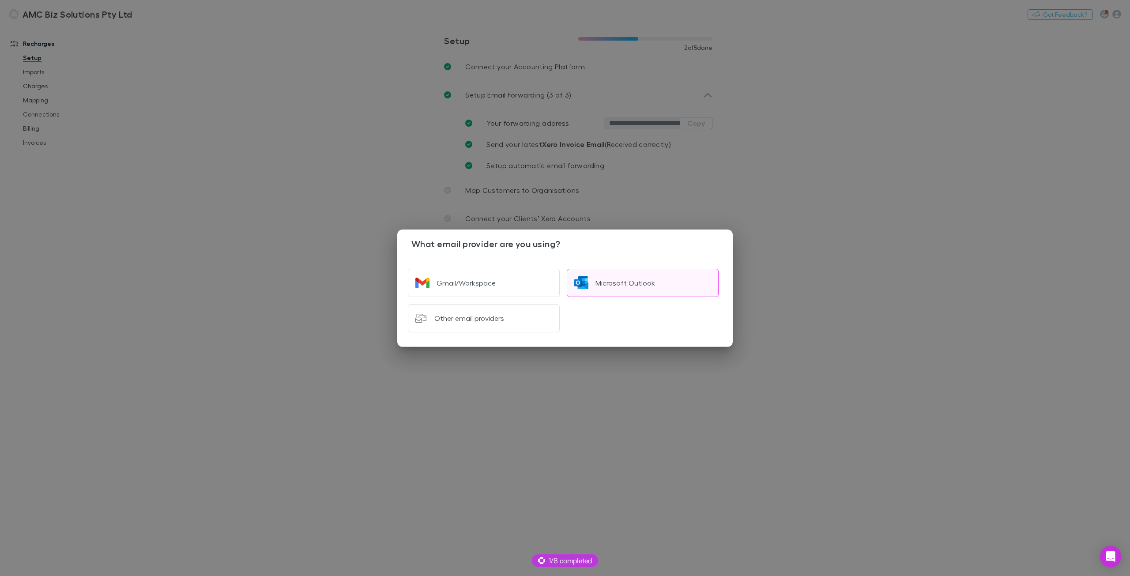
click at [634, 269] on button "Microsoft Outlook" at bounding box center [643, 283] width 152 height 28
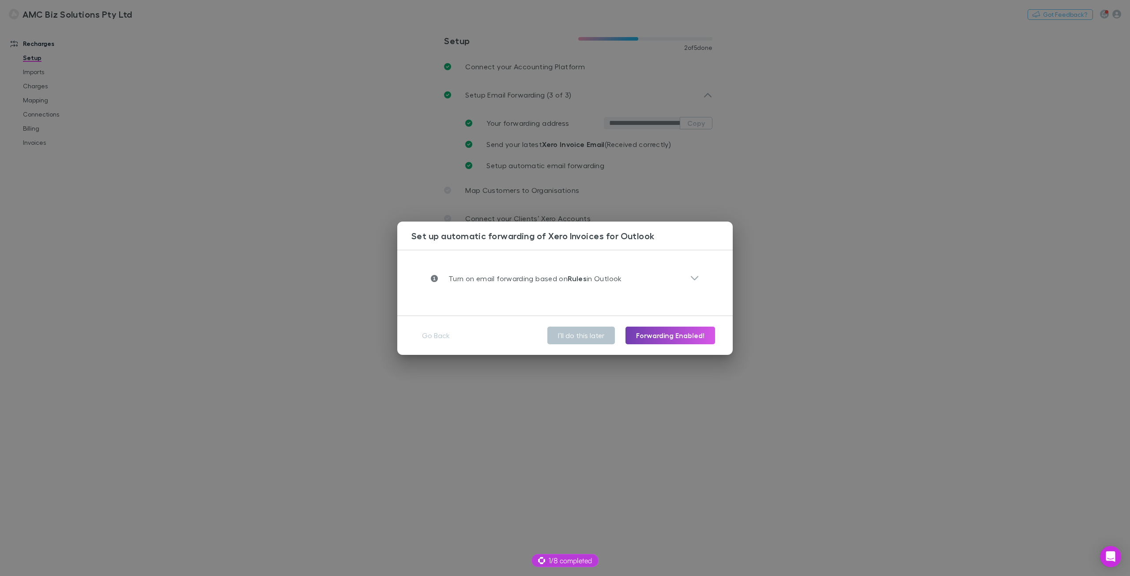
click at [634, 339] on button "Forwarding Enabled!" at bounding box center [670, 336] width 90 height 18
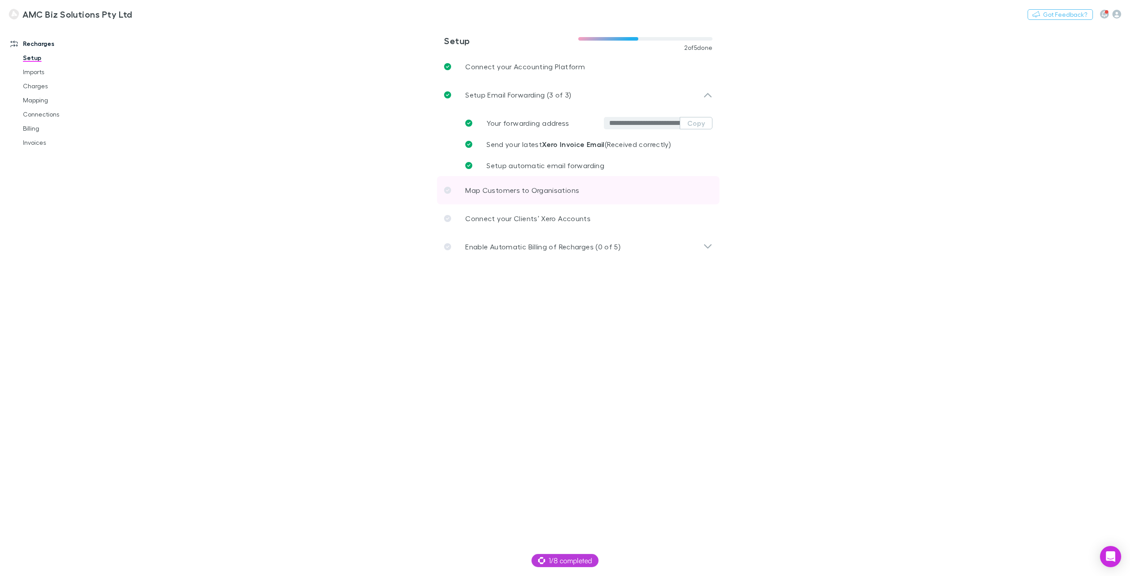
click at [565, 181] on link "Map Customers to Organisations" at bounding box center [578, 190] width 282 height 28
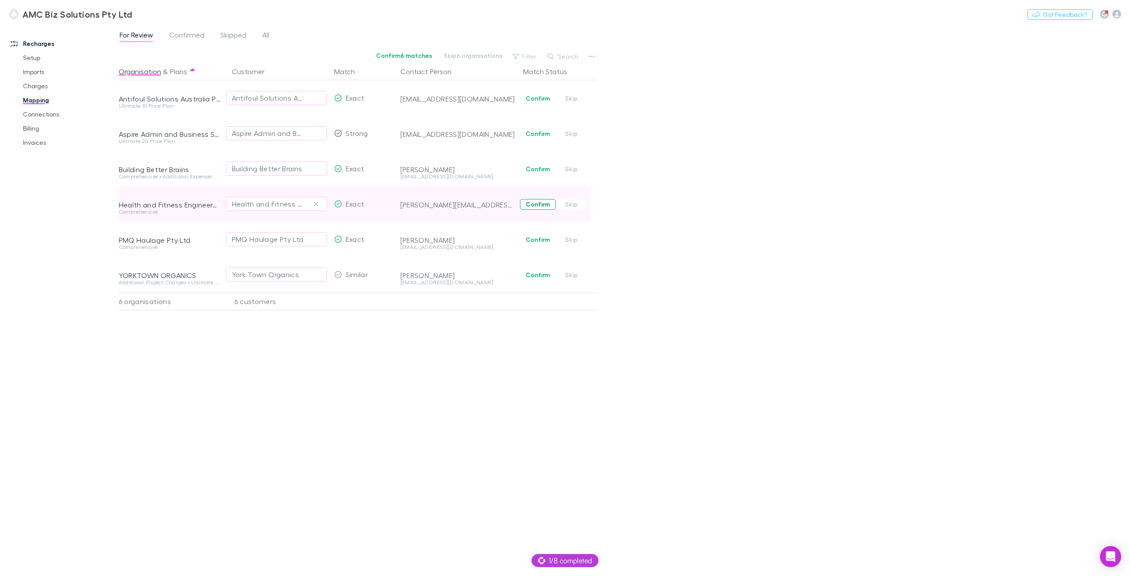
click at [545, 203] on button "Confirm" at bounding box center [538, 204] width 36 height 11
click at [566, 172] on button "Skip" at bounding box center [571, 169] width 28 height 11
click at [571, 133] on button "Skip" at bounding box center [571, 133] width 28 height 11
click at [568, 94] on button "Skip" at bounding box center [571, 98] width 28 height 11
click at [567, 235] on button "Skip" at bounding box center [571, 239] width 28 height 11
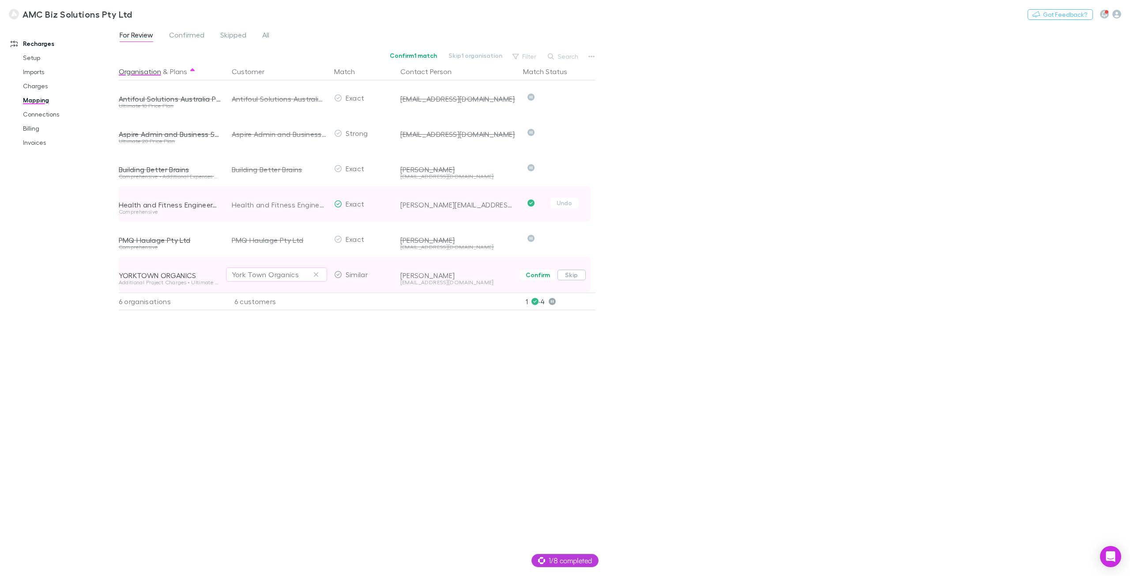
click at [570, 270] on button "Skip" at bounding box center [571, 275] width 28 height 11
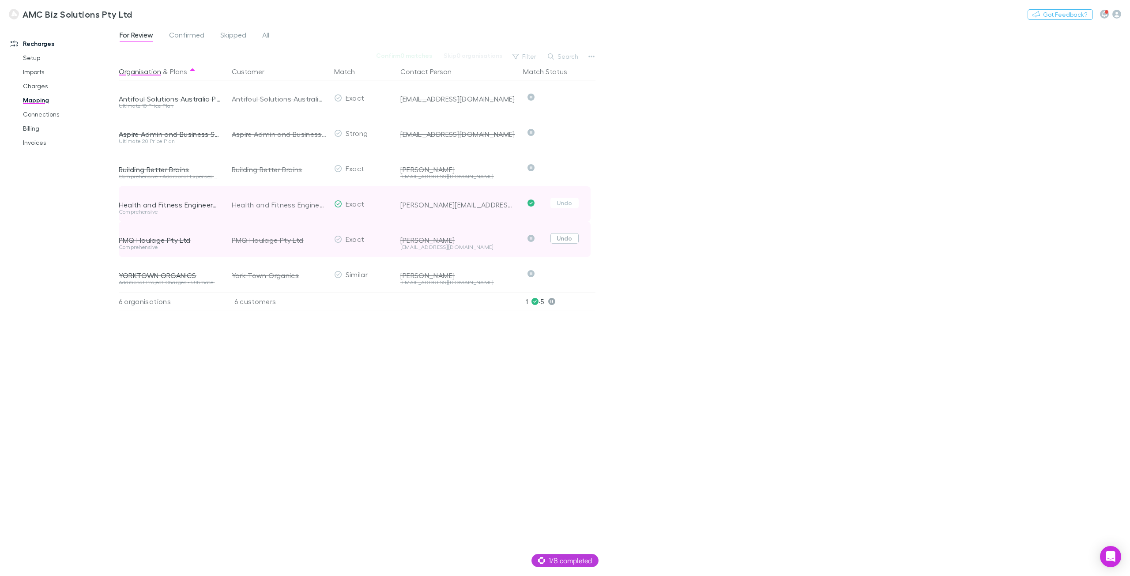
click at [559, 238] on button "Undo" at bounding box center [564, 238] width 28 height 11
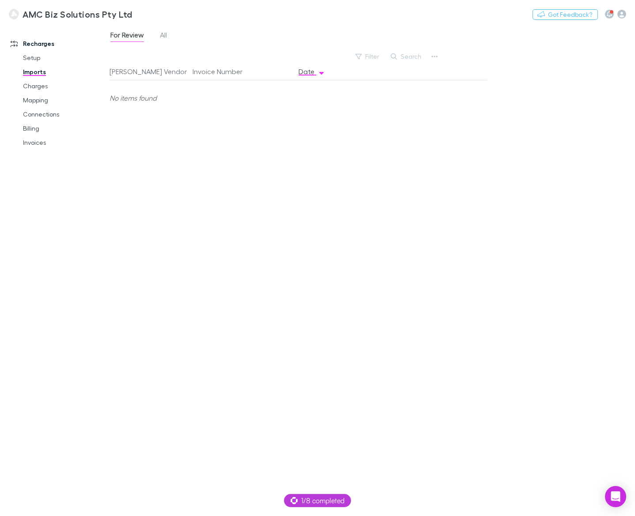
click at [166, 44] on div "For Review All" at bounding box center [371, 37] width 525 height 17
click at [166, 39] on span "All" at bounding box center [163, 35] width 7 height 11
click at [47, 90] on link "Charges" at bounding box center [64, 86] width 100 height 14
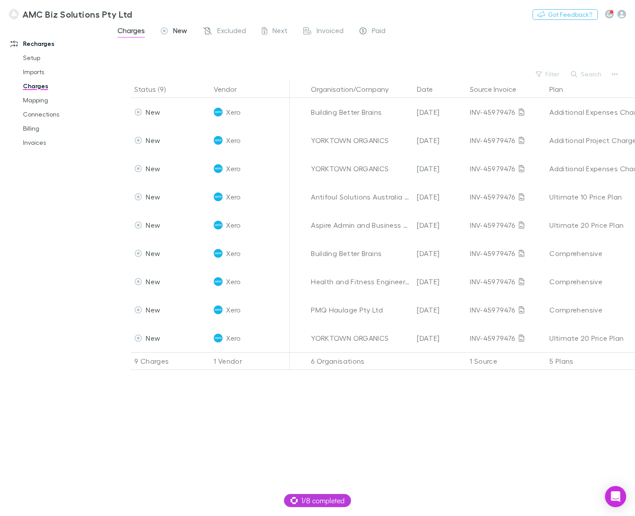
click at [171, 28] on div "New" at bounding box center [174, 31] width 26 height 11
click at [179, 30] on span "New" at bounding box center [180, 31] width 14 height 11
click at [184, 30] on span "New" at bounding box center [180, 31] width 14 height 11
